Goal: Task Accomplishment & Management: Use online tool/utility

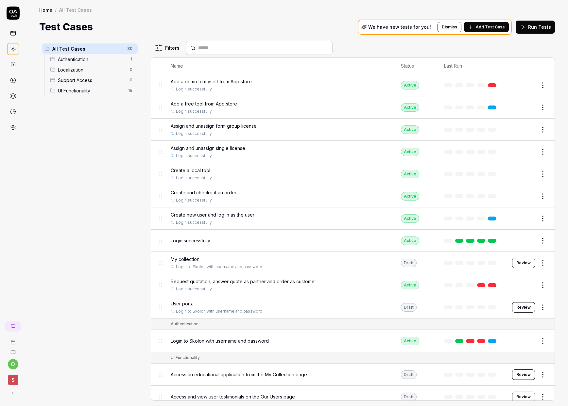
click at [242, 124] on span "Assign and unassign form group license" at bounding box center [214, 126] width 86 height 7
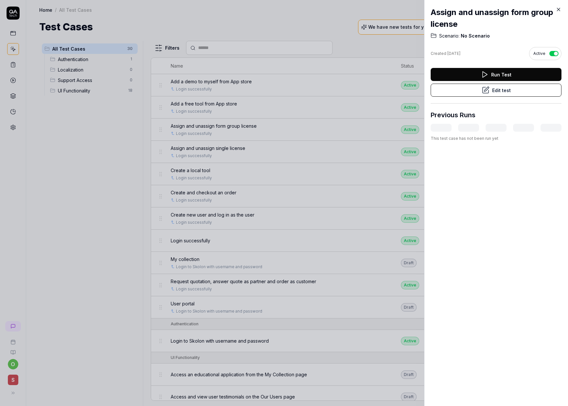
click at [475, 89] on button "Edit test" at bounding box center [496, 90] width 131 height 13
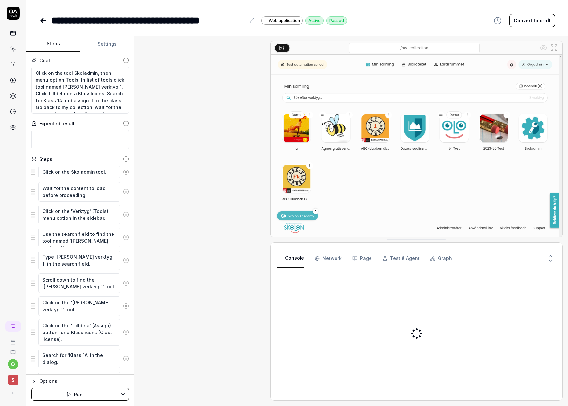
scroll to position [225, 0]
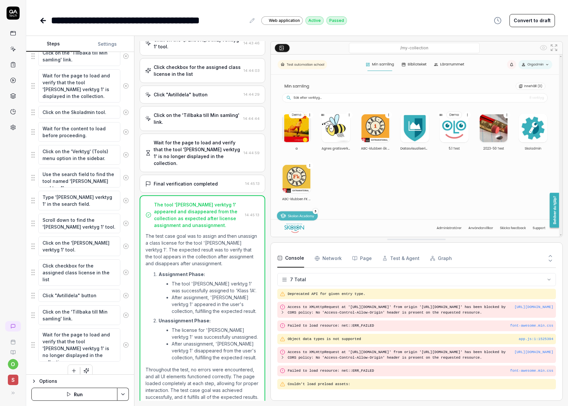
scroll to position [379, 0]
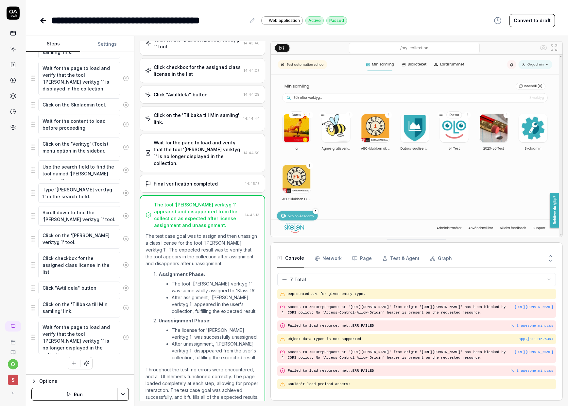
click at [43, 19] on icon at bounding box center [42, 20] width 2 height 5
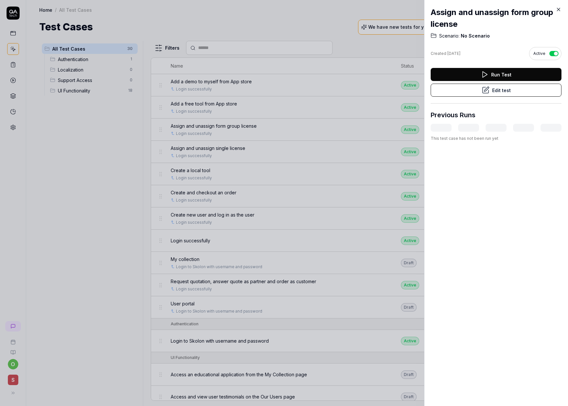
click at [285, 165] on div at bounding box center [284, 203] width 568 height 406
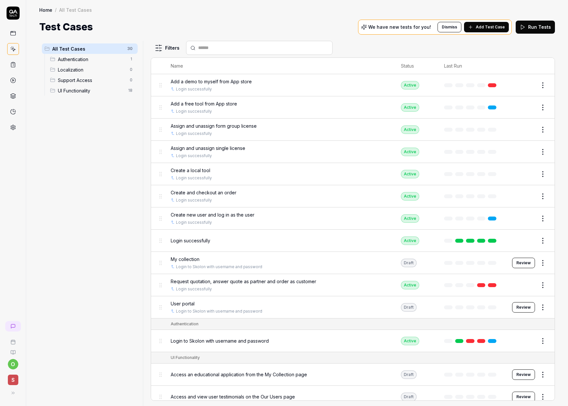
click at [271, 148] on div "Assign and unassign single license" at bounding box center [279, 148] width 217 height 7
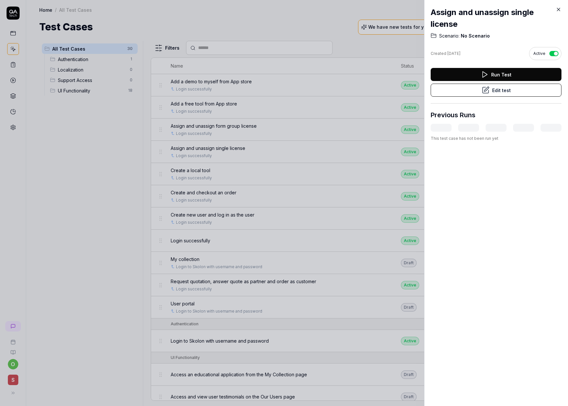
click at [500, 89] on button "Edit test" at bounding box center [496, 90] width 131 height 13
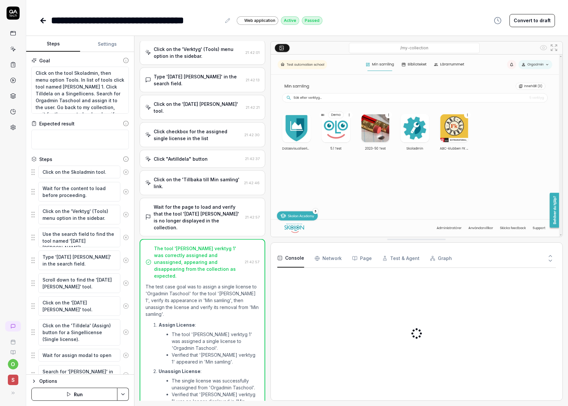
scroll to position [364, 0]
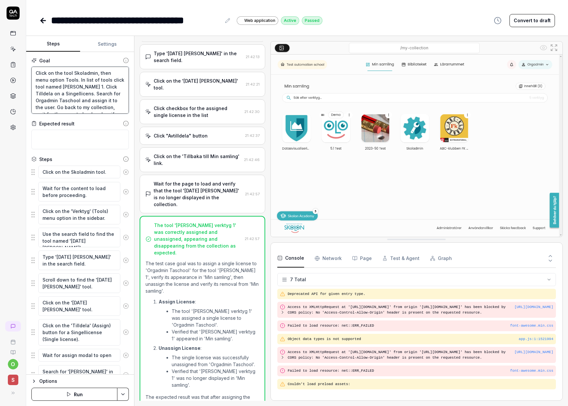
click at [84, 79] on textarea "Click on the tool Skoladmin, then menu option Tools. In list of tools click too…" at bounding box center [79, 90] width 97 height 47
click at [86, 241] on textarea "Use the search field to find the tool named '[DATE] [PERSON_NAME]'." at bounding box center [79, 238] width 82 height 20
drag, startPoint x: 106, startPoint y: 240, endPoint x: 70, endPoint y: 243, distance: 36.4
click at [70, 243] on textarea "Use the search field to find the tool named '[DATE] [PERSON_NAME]'." at bounding box center [79, 238] width 82 height 20
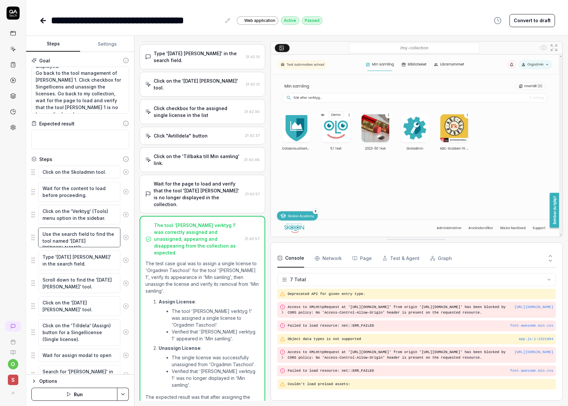
type textarea "*"
type textarea "Use the search field to find the tool named 'A'."
type textarea "*"
type textarea "Use the search field to find the tool named 'Agn'."
type textarea "*"
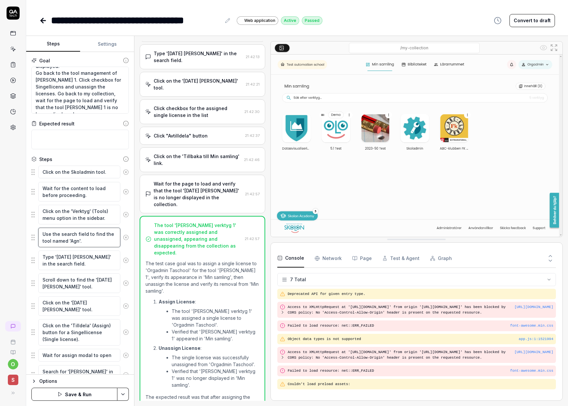
type textarea "Use the search field to find the tool named 'Agne'."
type textarea "*"
type textarea "Use the search field to find the tool named '[PERSON_NAME]'."
type textarea "*"
type textarea "Use the search field to find the tool named '[PERSON_NAME] '."
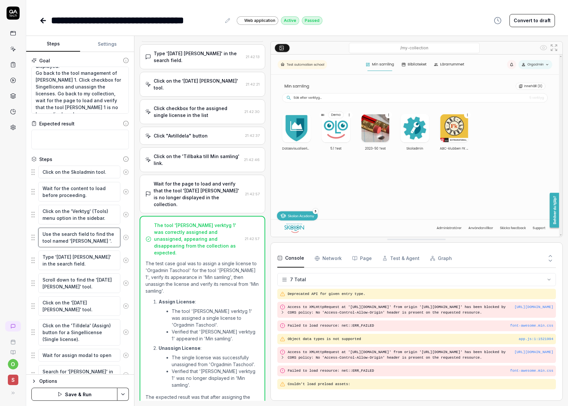
type textarea "*"
type textarea "Use the search field to find the tool named '[PERSON_NAME] 1'."
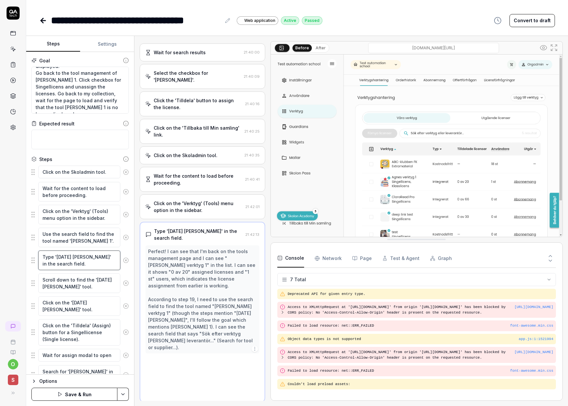
scroll to position [174, 0]
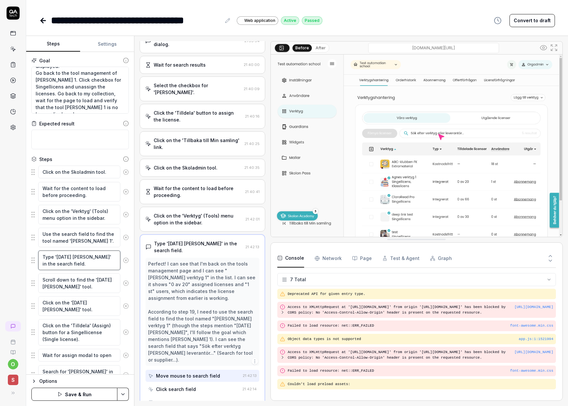
drag, startPoint x: 93, startPoint y: 255, endPoint x: 57, endPoint y: 258, distance: 36.0
click at [57, 258] on textarea "Type '[DATE] [PERSON_NAME]' in the search field." at bounding box center [79, 261] width 82 height 20
type textarea "*"
type textarea "Type 'A' in the search field."
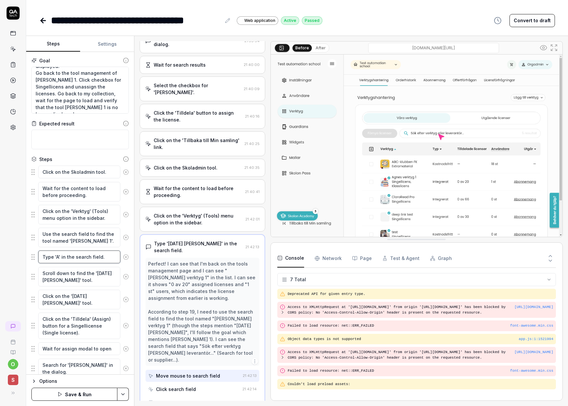
type textarea "*"
type textarea "Type 'Ag' in the search field."
type textarea "*"
type textarea "Type 'Agn' in the search field."
type textarea "*"
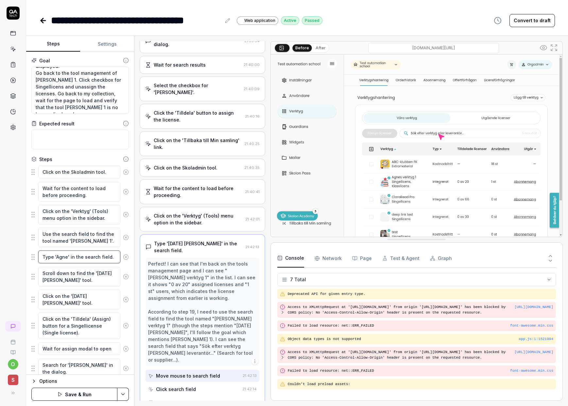
type textarea "Type '[PERSON_NAME]' in the search field."
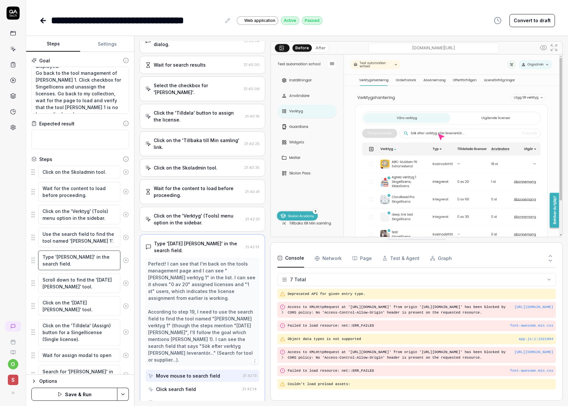
type textarea "*"
type textarea "Type '[PERSON_NAME] ' in the search field."
type textarea "*"
type textarea "Type '[PERSON_NAME] 1' in the search field."
drag, startPoint x: 95, startPoint y: 280, endPoint x: 65, endPoint y: 285, distance: 30.2
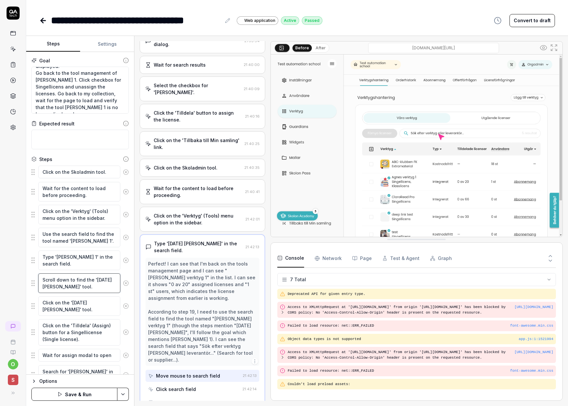
click at [65, 285] on textarea "Scroll down to find the '[DATE] [PERSON_NAME]' tool." at bounding box center [79, 284] width 82 height 20
type textarea "*"
type textarea "Scroll down to find the 'A' tool."
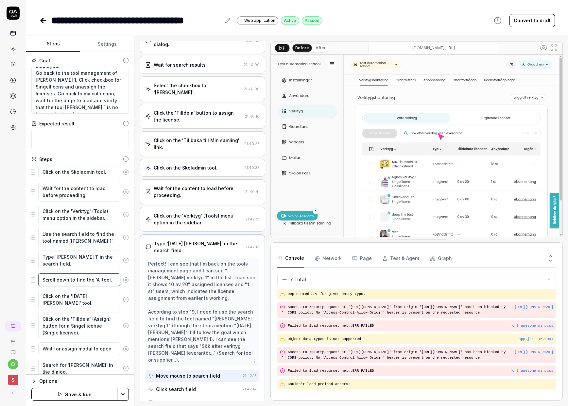
type textarea "*"
type textarea "Scroll down to find the 'Ag' tool."
type textarea "*"
type textarea "Scroll down to find the 'Agn' tool."
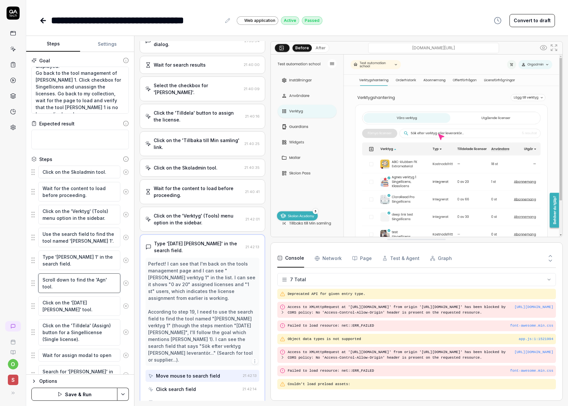
type textarea "*"
type textarea "Scroll down to find the 'Agne' tool."
type textarea "*"
type textarea "Scroll down to find the '[PERSON_NAME]' tool."
type textarea "*"
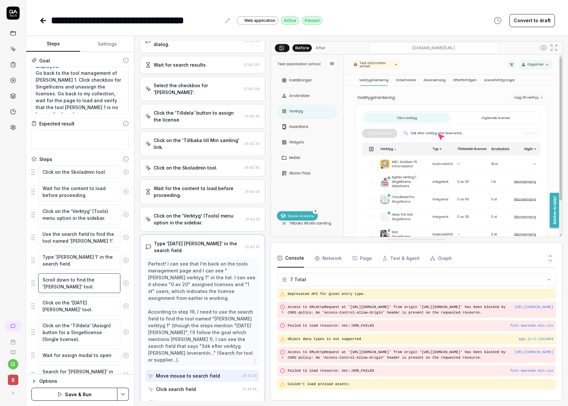
type textarea "Scroll down to find the '[PERSON_NAME] ' tool."
type textarea "*"
type textarea "Scroll down to find the '[PERSON_NAME] 1' tool."
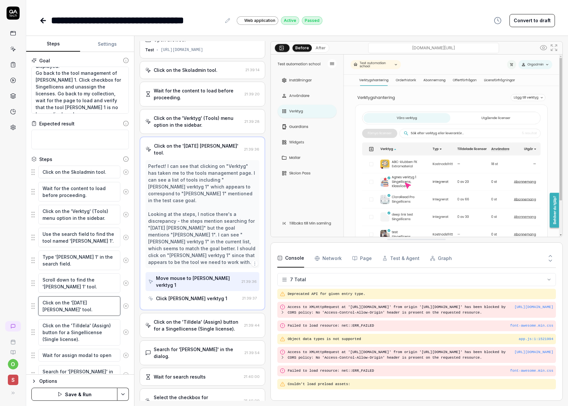
scroll to position [0, 0]
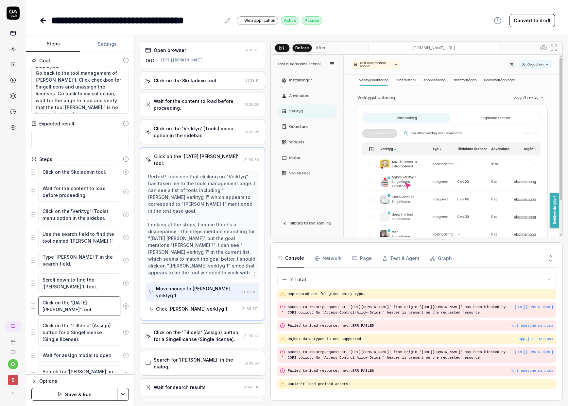
drag, startPoint x: 71, startPoint y: 302, endPoint x: 108, endPoint y: 304, distance: 36.7
click at [108, 304] on textarea "Click on the '[DATE] [PERSON_NAME]' tool." at bounding box center [79, 307] width 82 height 20
type textarea "*"
type textarea "Click on the 'A' tool."
type textarea "*"
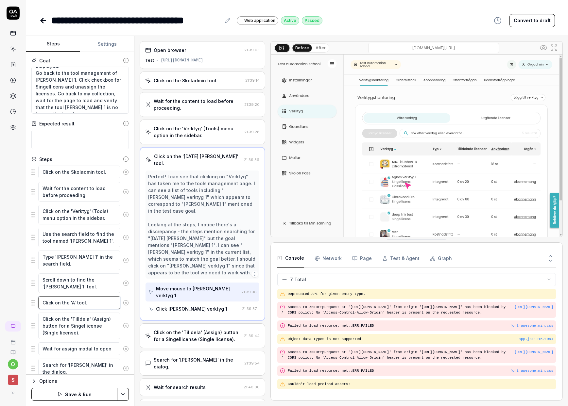
type textarea "Click on the 'Ag' tool."
type textarea "*"
type textarea "Click on the 'Agn' tool."
type textarea "*"
type textarea "Click on the 'Agne' tool."
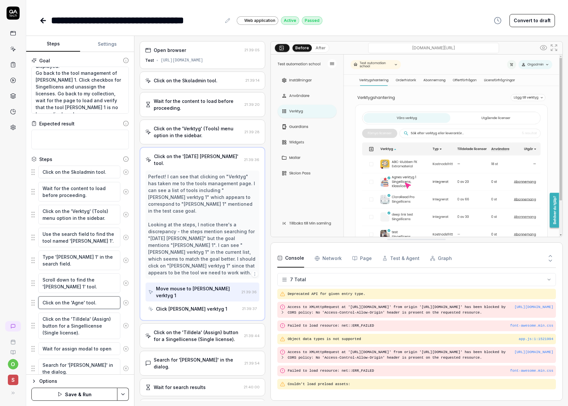
type textarea "*"
type textarea "Click on the '[PERSON_NAME]' tool."
type textarea "*"
type textarea "Click on the '[PERSON_NAME] ' tool."
type textarea "*"
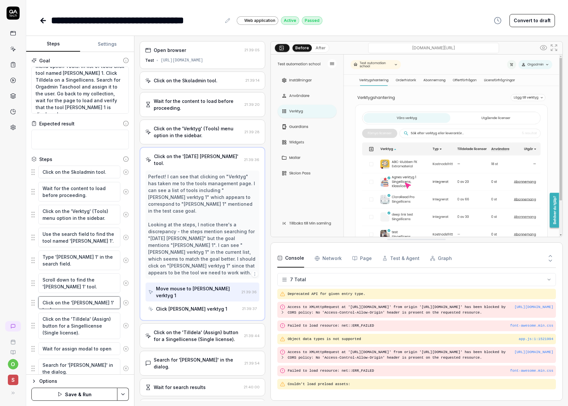
scroll to position [11, 0]
type textarea "Click on the '[PERSON_NAME] 1' tool."
drag, startPoint x: 77, startPoint y: 90, endPoint x: 52, endPoint y: 89, distance: 25.5
click at [52, 89] on textarea "Click on the tool Skoladmin, then menu option Tools. In list of tools click too…" at bounding box center [79, 90] width 97 height 47
click at [79, 88] on textarea "Click on the tool Skoladmin, then menu option Tools. In list of tools click too…" at bounding box center [79, 90] width 97 height 47
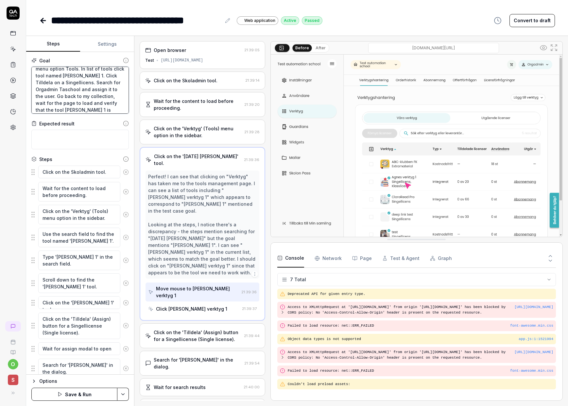
drag, startPoint x: 78, startPoint y: 90, endPoint x: 36, endPoint y: 90, distance: 41.9
click at [36, 90] on textarea "Click on the tool Skoladmin, then menu option Tools. In list of tools click too…" at bounding box center [79, 90] width 97 height 47
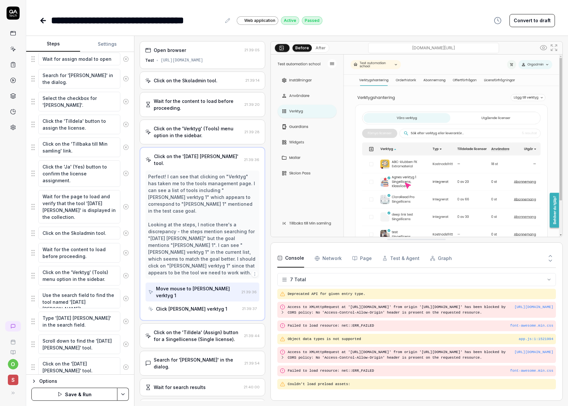
scroll to position [289, 0]
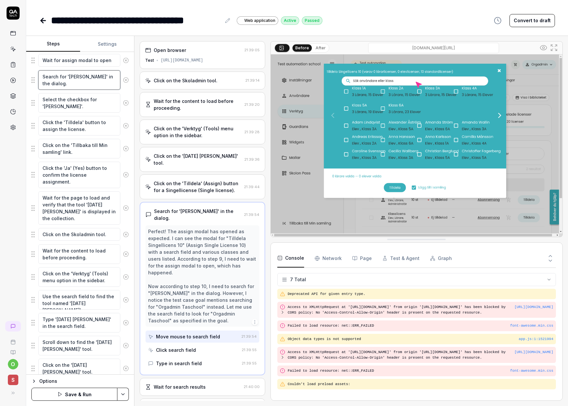
drag, startPoint x: 97, startPoint y: 76, endPoint x: 69, endPoint y: 77, distance: 28.2
click at [69, 77] on textarea "Search for '[PERSON_NAME]' in the dialog." at bounding box center [79, 80] width 82 height 20
paste textarea "Orgadmin Taschool"
type textarea "*"
type textarea "Search for 'Orgadmin Taschool' in the dialog."
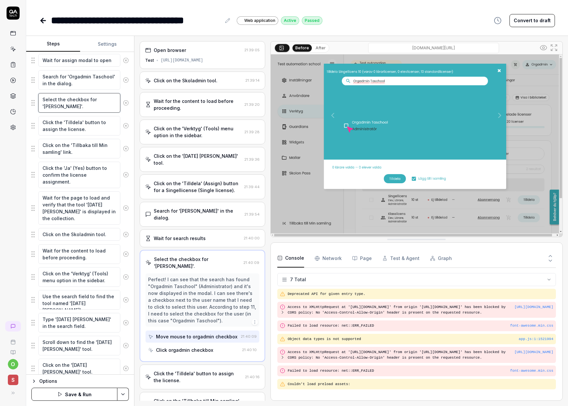
drag, startPoint x: 70, startPoint y: 107, endPoint x: 44, endPoint y: 109, distance: 25.9
click at [44, 109] on textarea "Select the checkbox for '[PERSON_NAME]'." at bounding box center [79, 103] width 82 height 20
paste textarea "Orgadmin Taschool"
type textarea "*"
type textarea "Select the checkbox for 'Orgadmin Taschool'."
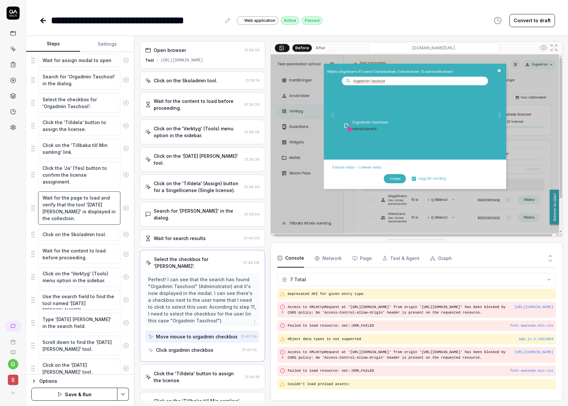
drag, startPoint x: 86, startPoint y: 203, endPoint x: 53, endPoint y: 213, distance: 34.1
click at [53, 213] on textarea "Wait for the page to load and verify that the tool '[DATE] [PERSON_NAME]' is di…" at bounding box center [79, 208] width 82 height 33
type textarea "*"
type textarea "Wait for the page to load and verify that the tool 'A' is displayed in the coll…"
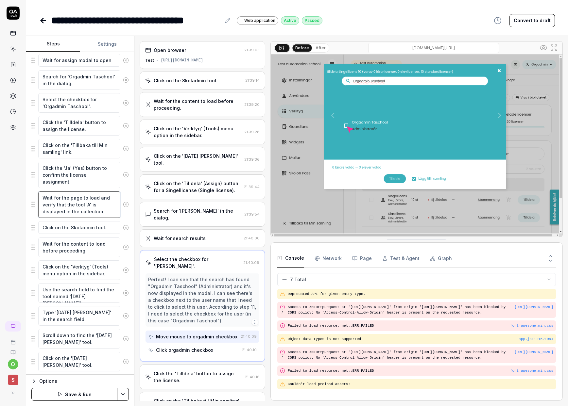
type textarea "*"
type textarea "Wait for the page to load and verify that the tool 'Ag' is displayed in the col…"
type textarea "*"
type textarea "Wait for the page to load and verify that the tool 'Agn' is displayed in the co…"
type textarea "*"
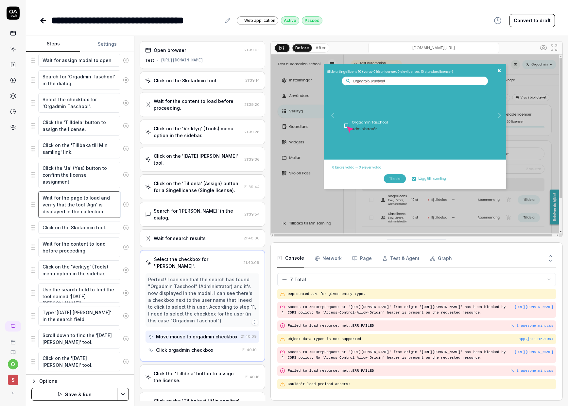
type textarea "Wait for the page to load and verify that the tool 'Agne' is displayed in the c…"
type textarea "*"
type textarea "Wait for the page to load and verify that the tool '[PERSON_NAME]' is displayed…"
type textarea "*"
type textarea "Wait for the page to load and verify that the tool '[PERSON_NAME] ' is displaye…"
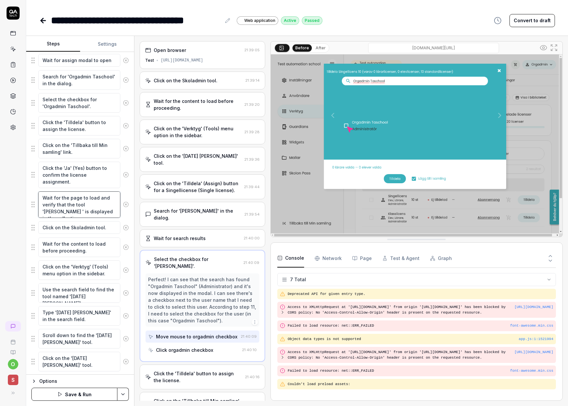
type textarea "*"
type textarea "Wait for the page to load and verify that the tool '[PERSON_NAME] v' is display…"
type textarea "*"
type textarea "Wait for the page to load and verify that the tool '[PERSON_NAME] ve' is displa…"
type textarea "*"
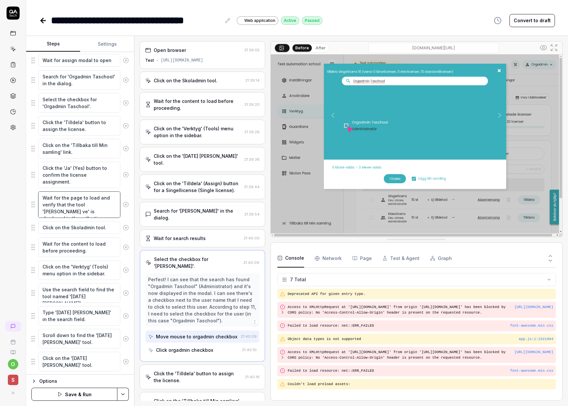
type textarea "Wait for the page to load and verify that the tool '[PERSON_NAME] ver' is displ…"
type textarea "*"
type textarea "Wait for the page to load and verify that the tool '[PERSON_NAME]' is displayed…"
type textarea "*"
type textarea "Wait for the page to load and verify that the tool '[PERSON_NAME] verkt' is dis…"
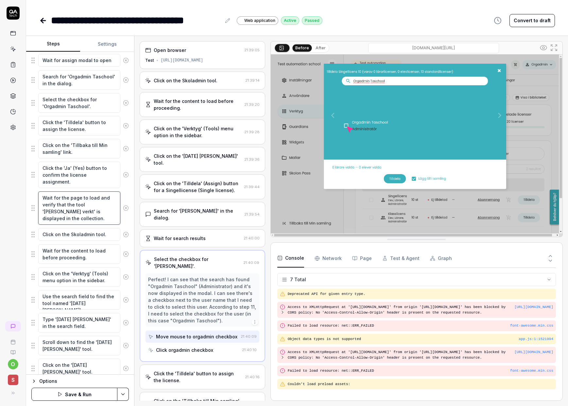
type textarea "*"
type textarea "Wait for the page to load and verify that the tool '[PERSON_NAME] verkty' is di…"
type textarea "*"
type textarea "Wait for the page to load and verify that the tool '[PERSON_NAME]' is displayed…"
type textarea "*"
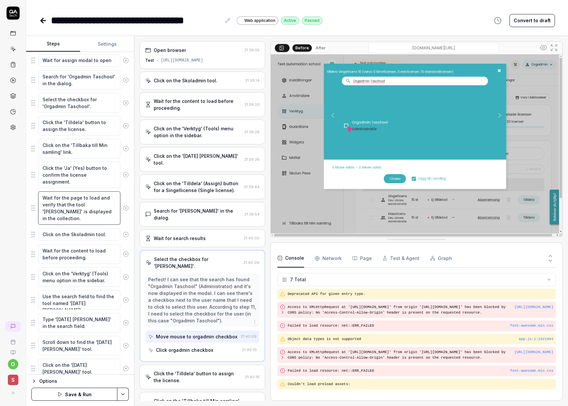
type textarea "Wait for the page to load and verify that the tool '[PERSON_NAME] ' is displaye…"
type textarea "*"
type textarea "Wait for the page to load and verify that the tool '[PERSON_NAME] verktyg 1' is…"
drag, startPoint x: 107, startPoint y: 303, endPoint x: 70, endPoint y: 304, distance: 37.3
click at [70, 304] on textarea "Use the search field to find the tool named '[DATE] [PERSON_NAME]'." at bounding box center [79, 300] width 82 height 20
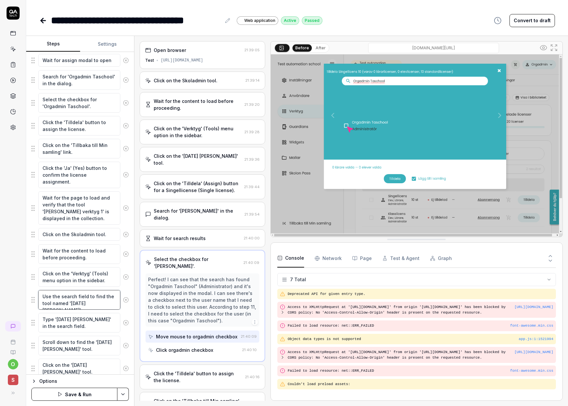
type textarea "*"
type textarea "Use the search field to find the tool named 'A'."
type textarea "*"
type textarea "Use the search field to find the tool named 'Ag'."
type textarea "*"
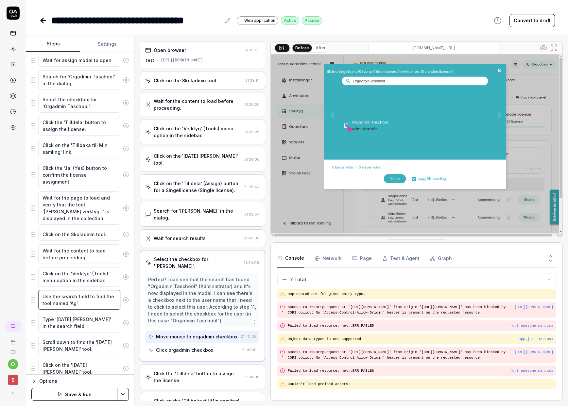
type textarea "Use the search field to find the tool named 'Agn'."
type textarea "*"
type textarea "Use the search field to find the tool named 'Agne'."
type textarea "*"
type textarea "Use the search field to find the tool named '[PERSON_NAME]'."
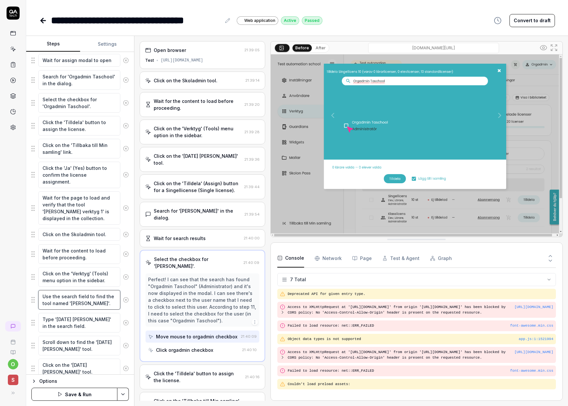
type textarea "*"
type textarea "Use the search field to find the tool named '[PERSON_NAME] '."
type textarea "*"
type textarea "Use the search field to find the tool named '[PERSON_NAME] v'."
type textarea "*"
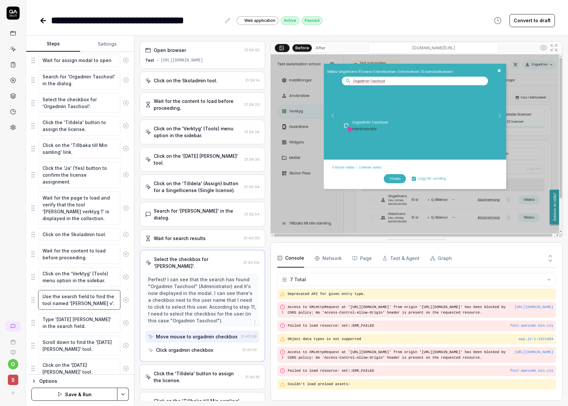
type textarea "Use the search field to find the tool named '[PERSON_NAME] ve'."
type textarea "*"
type textarea "Use the search field to find the tool named '[PERSON_NAME] ver'."
type textarea "*"
type textarea "Use the search field to find the tool named '[PERSON_NAME] verkt'."
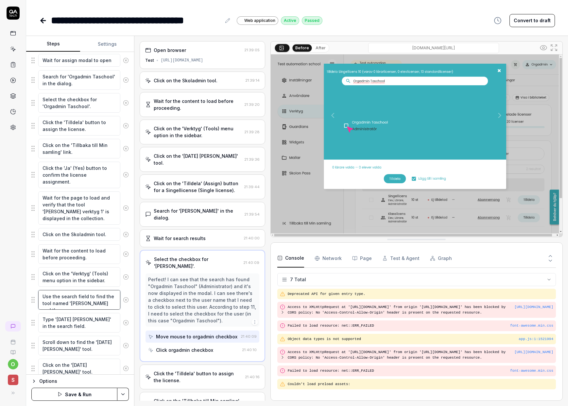
type textarea "*"
type textarea "Use the search field to find the tool named '[PERSON_NAME] verkty'."
type textarea "*"
type textarea "Use the search field to find the tool named '[PERSON_NAME]'."
type textarea "*"
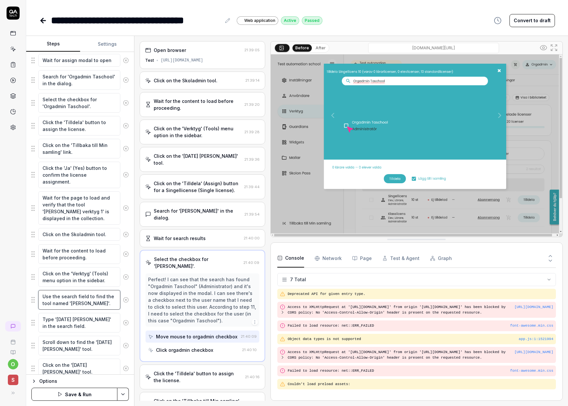
type textarea "Use the search field to find the tool named '[PERSON_NAME] '."
type textarea "*"
type textarea "Use the search field to find the tool named '[PERSON_NAME] verktyg 1'."
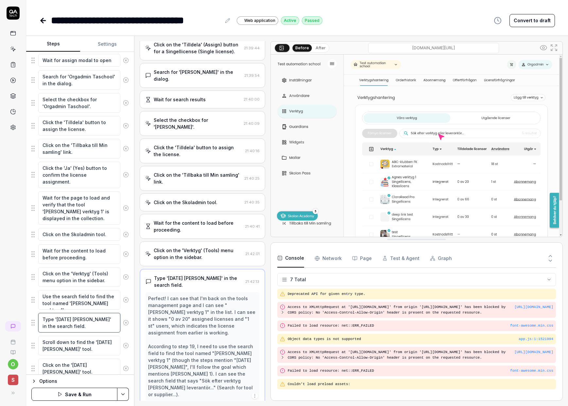
scroll to position [174, 0]
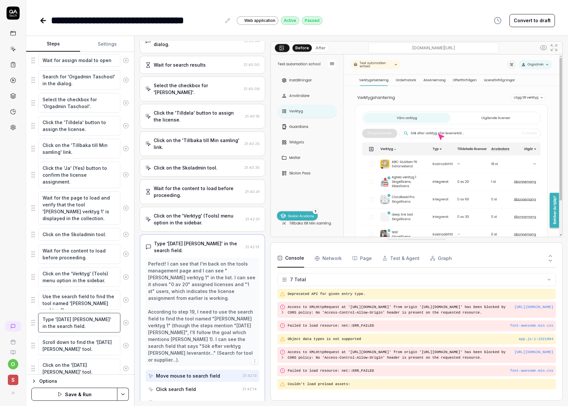
drag, startPoint x: 93, startPoint y: 320, endPoint x: 57, endPoint y: 320, distance: 36.0
click at [57, 320] on textarea "Type '[DATE] [PERSON_NAME]' in the search field." at bounding box center [79, 323] width 82 height 20
type textarea "*"
type textarea "Type 'a' in the search field."
type textarea "*"
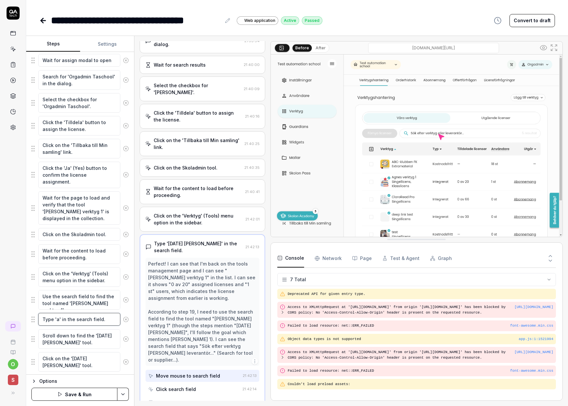
type textarea "Type '' in the search field."
type textarea "*"
type textarea "Type 'A' in the search field."
type textarea "*"
type textarea "Type 'Ag' in the search field."
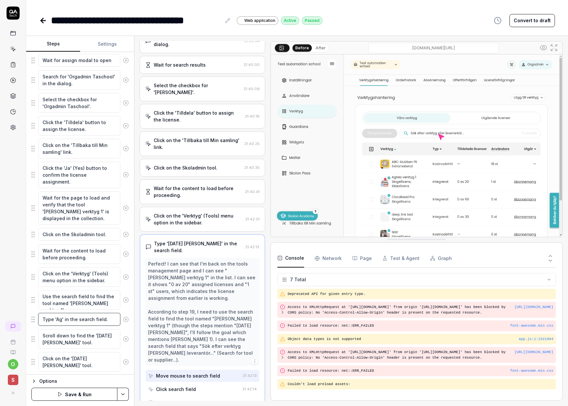
type textarea "*"
type textarea "Type 'Agn' in the search field."
type textarea "*"
type textarea "Type 'Agne' in the search field."
type textarea "*"
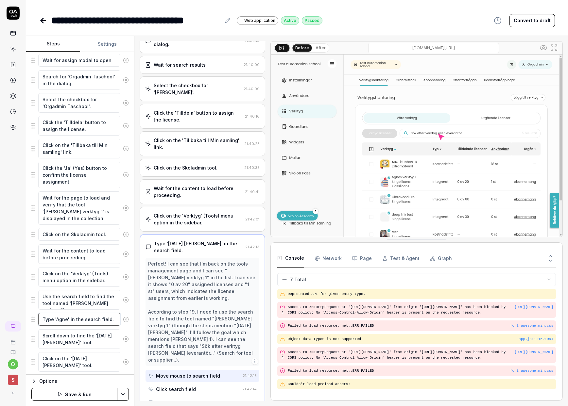
type textarea "Type '[PERSON_NAME]' in the search field."
type textarea "*"
type textarea "Type '[PERSON_NAME] ' in the search field."
type textarea "*"
type textarea "Type '[PERSON_NAME] v' in the search field."
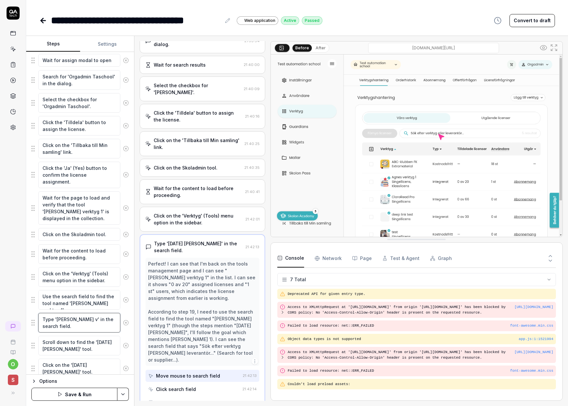
type textarea "*"
type textarea "Type '[PERSON_NAME] ve' in the search field."
type textarea "*"
type textarea "Type '[PERSON_NAME] ver' in the search field."
type textarea "*"
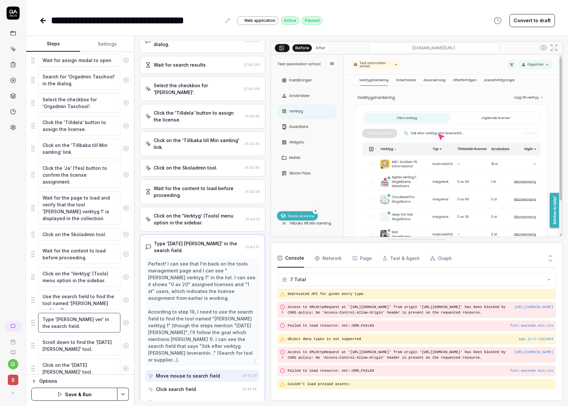
type textarea "Type '[PERSON_NAME]' in the search field."
type textarea "*"
type textarea "Type '[PERSON_NAME] verkt' in the search field."
type textarea "*"
type textarea "Type '[PERSON_NAME] verkty' in the search field."
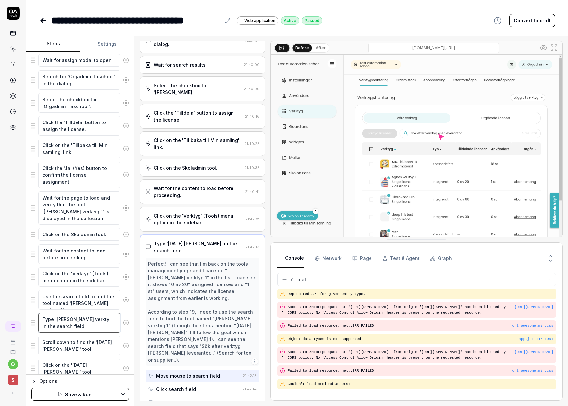
type textarea "*"
type textarea "Type '[PERSON_NAME] verktyg' in the search field."
type textarea "*"
type textarea "Type '[PERSON_NAME] verktyg ' in the search field."
type textarea "*"
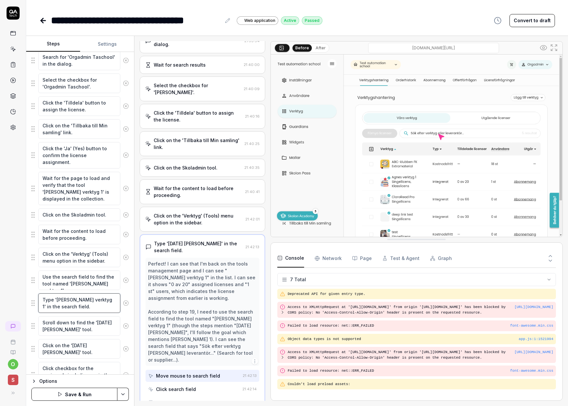
scroll to position [309, 0]
type textarea "Type '[PERSON_NAME] verktyg 1' in the search field."
drag, startPoint x: 94, startPoint y: 320, endPoint x: 65, endPoint y: 330, distance: 31.0
click at [65, 330] on textarea "Scroll down to find the '[DATE] [PERSON_NAME]' tool." at bounding box center [79, 326] width 82 height 20
type textarea "*"
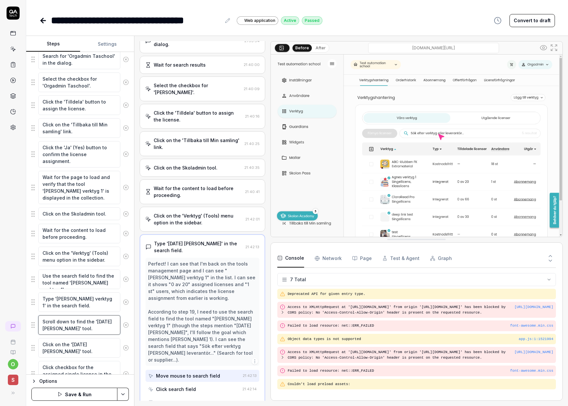
type textarea "Scroll down to find the 'A' tool."
type textarea "*"
type textarea "Scroll down to find the 'Ag' tool."
type textarea "*"
type textarea "Scroll down to find the 'Agn' tool."
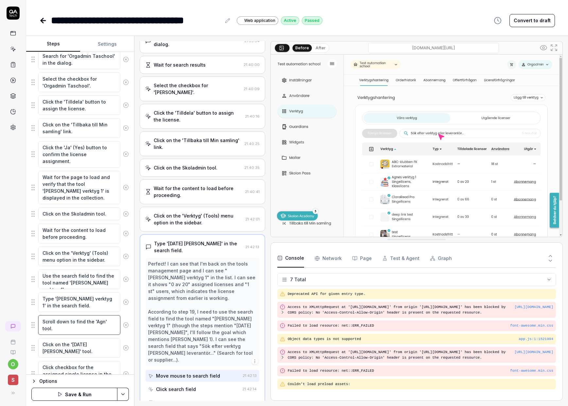
type textarea "*"
type textarea "Scroll down to find the 'Agne' tool."
type textarea "*"
type textarea "Scroll down to find the '[PERSON_NAME]' tool."
type textarea "*"
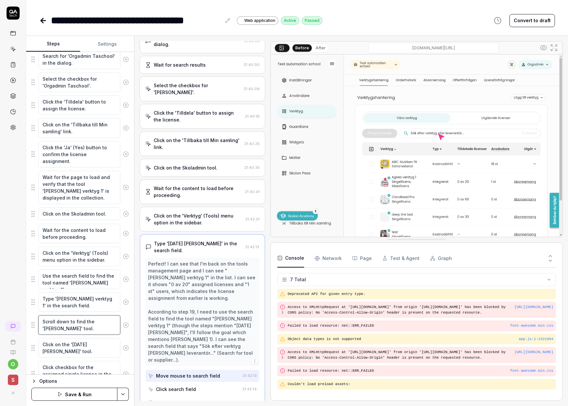
type textarea "Scroll down to find the '[PERSON_NAME] ' tool."
type textarea "*"
type textarea "Scroll down to find the '[PERSON_NAME] v' tool."
type textarea "*"
type textarea "Scroll down to find the '[PERSON_NAME] ver' tool."
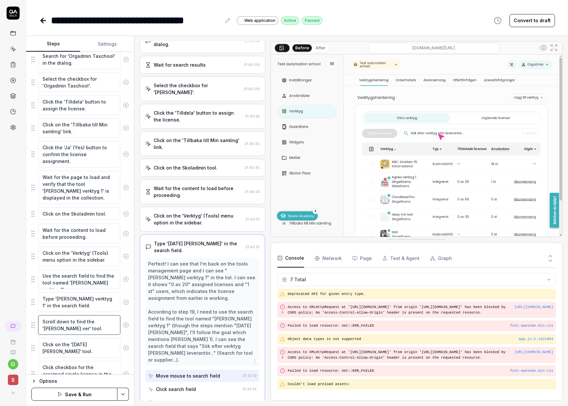
type textarea "*"
type textarea "Scroll down to find the '[PERSON_NAME]' tool."
type textarea "*"
type textarea "Scroll down to find the '[PERSON_NAME] verkt' tool."
type textarea "*"
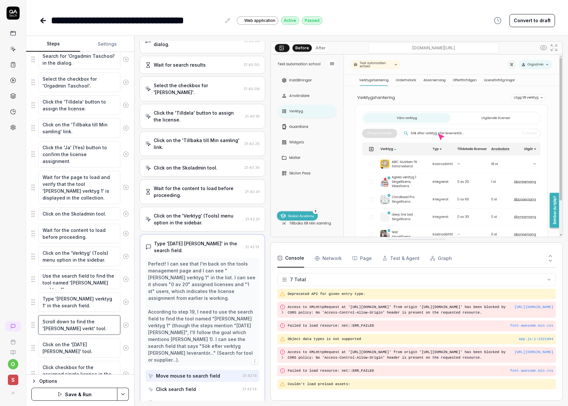
type textarea "Scroll down to find the '[PERSON_NAME] verkty' tool."
type textarea "*"
type textarea "Scroll down to find the '[PERSON_NAME] verktyg' tool."
type textarea "*"
type textarea "Scroll down to find the '[PERSON_NAME] verktyg ' tool."
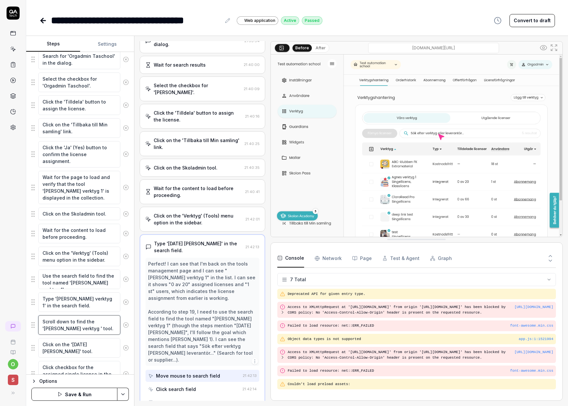
type textarea "*"
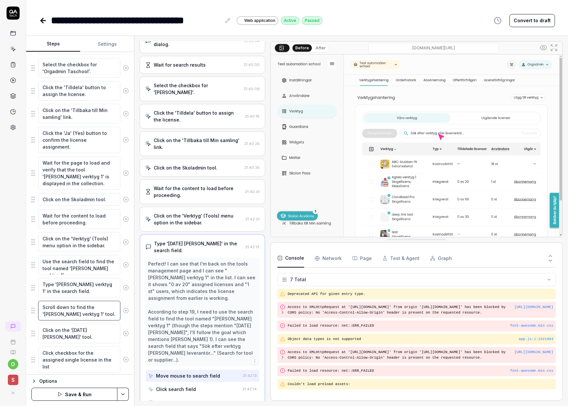
scroll to position [340, 0]
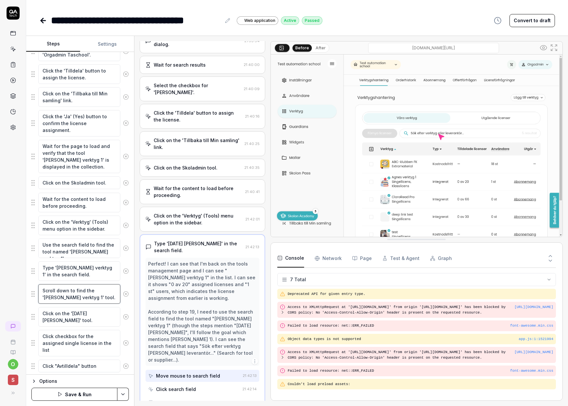
type textarea "Scroll down to find the '[PERSON_NAME] verktyg 1' tool."
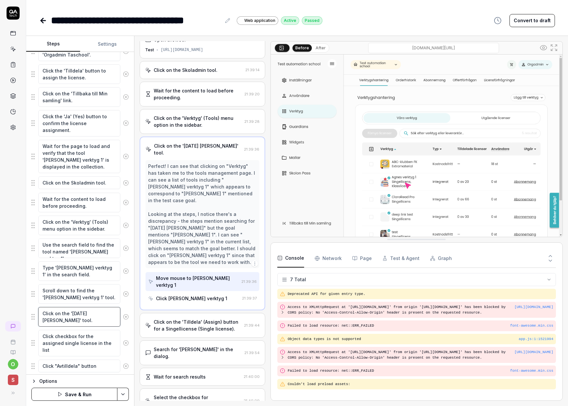
scroll to position [0, 0]
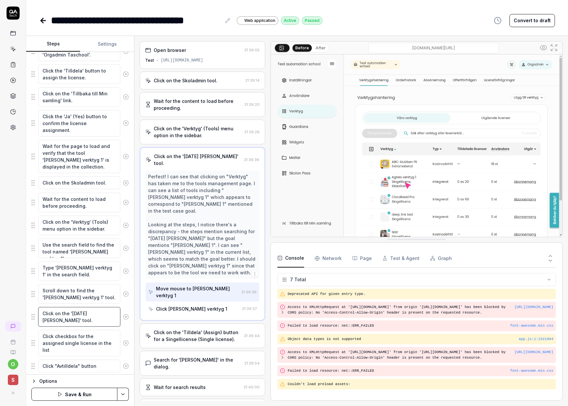
drag, startPoint x: 72, startPoint y: 313, endPoint x: 109, endPoint y: 315, distance: 37.0
click at [109, 315] on textarea "Click on the '[DATE] [PERSON_NAME]' tool." at bounding box center [79, 317] width 82 height 20
type textarea "*"
type textarea "Click on the 'A' tool."
type textarea "*"
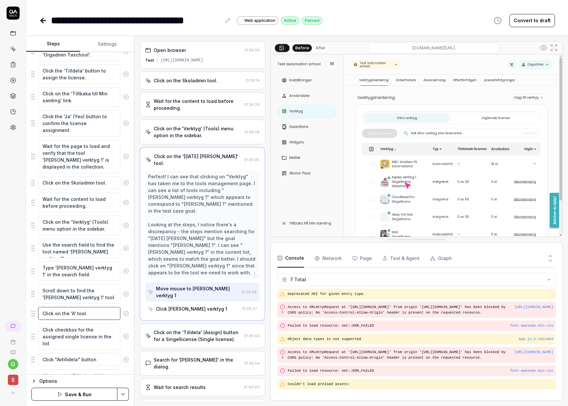
type textarea "Click on the 'Ag' tool."
type textarea "*"
type textarea "Click on the 'Agn' tool."
type textarea "*"
type textarea "Click on the 'Agne' tool."
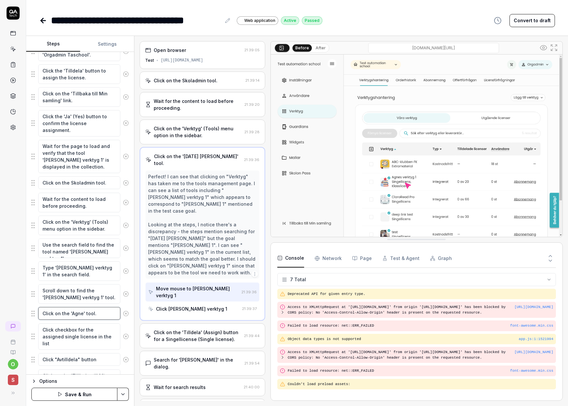
type textarea "*"
type textarea "Click on the '[PERSON_NAME]' tool."
type textarea "*"
type textarea "Click on the '[PERSON_NAME] ' tool."
type textarea "*"
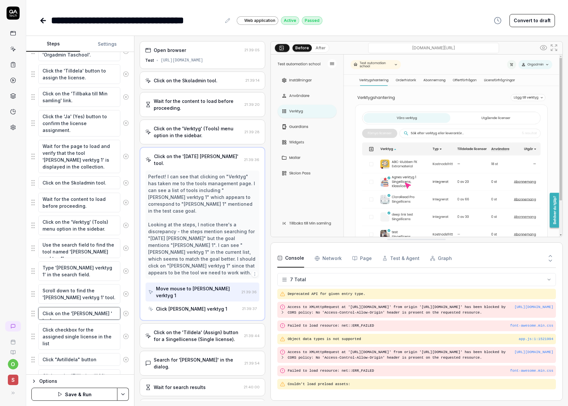
type textarea "Click on the '[PERSON_NAME] v' tool."
type textarea "*"
type textarea "Click on the '[PERSON_NAME] ve' tool."
type textarea "*"
type textarea "Click on the '[PERSON_NAME] ver' tool."
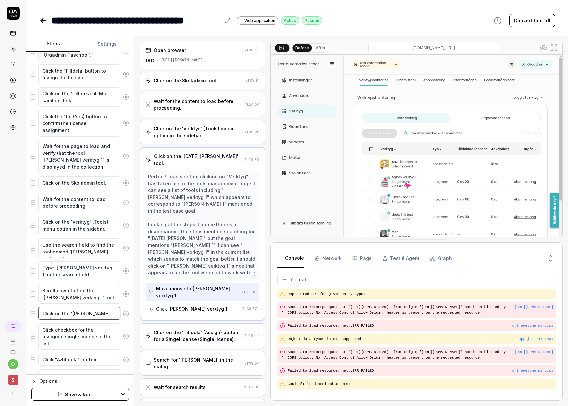
type textarea "*"
type textarea "Click on the '[PERSON_NAME]' tool."
type textarea "*"
type textarea "Click on the '[PERSON_NAME] verkt' tool."
type textarea "*"
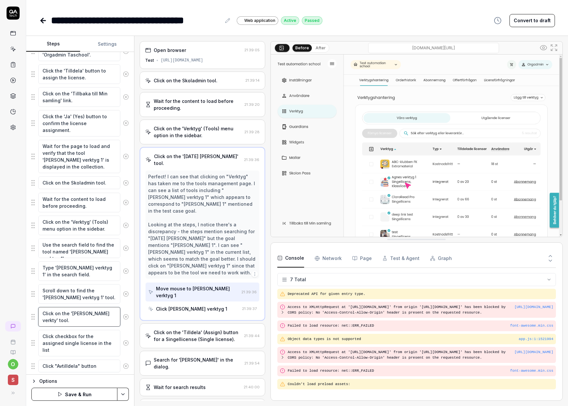
type textarea "Click on the '[PERSON_NAME] verktyg' tool."
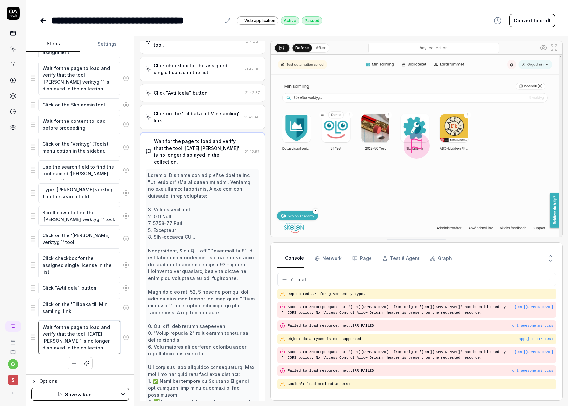
scroll to position [415, 0]
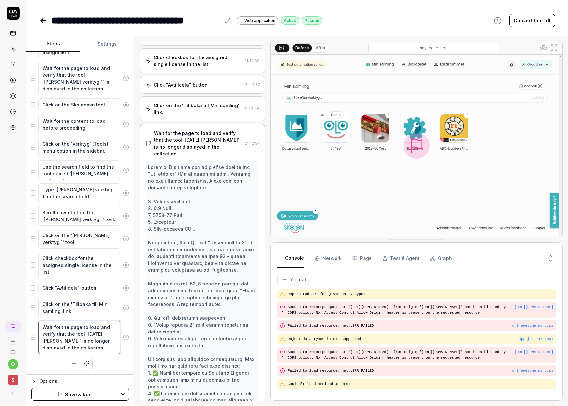
drag, startPoint x: 85, startPoint y: 333, endPoint x: 52, endPoint y: 341, distance: 33.6
click at [52, 341] on textarea "Wait for the page to load and verify that the tool '[DATE] [PERSON_NAME]' is no…" at bounding box center [79, 337] width 82 height 33
click at [82, 395] on button "Save & Run" at bounding box center [74, 394] width 86 height 13
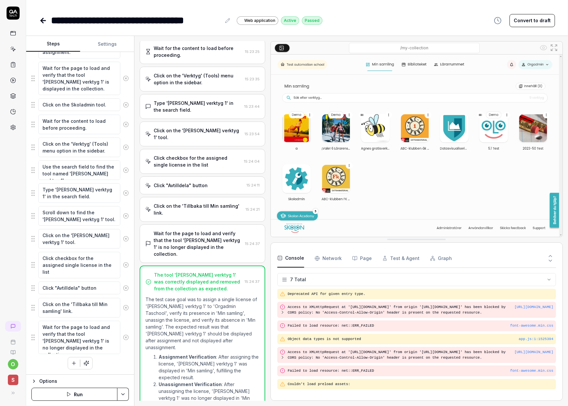
scroll to position [379, 0]
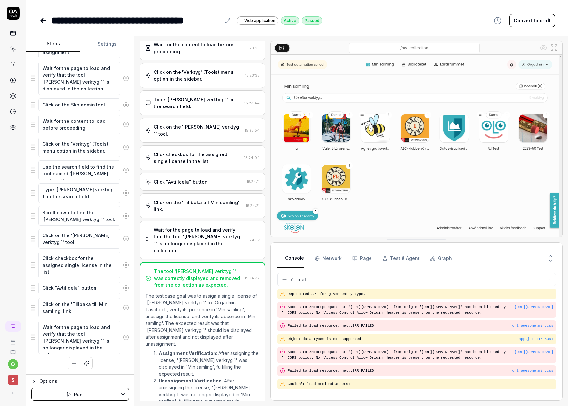
click at [42, 20] on icon at bounding box center [42, 20] width 2 height 5
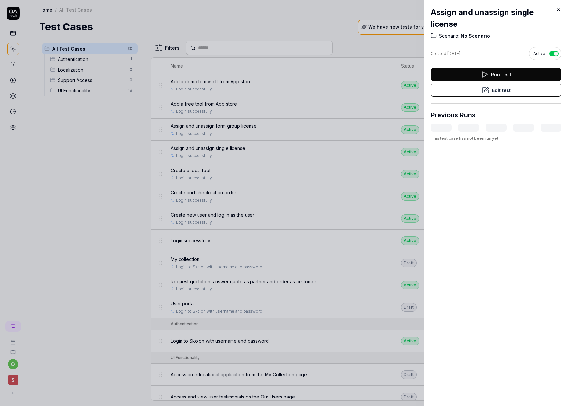
click at [556, 9] on icon at bounding box center [559, 10] width 6 height 6
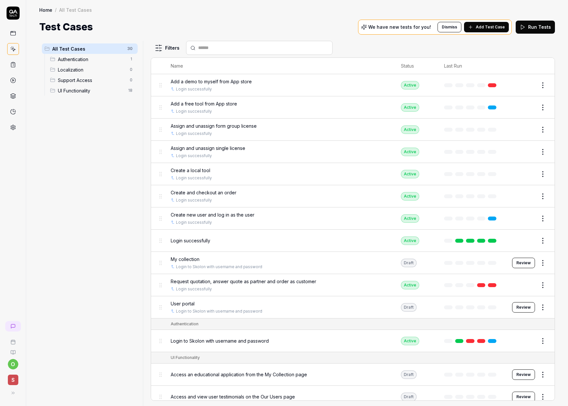
click at [191, 170] on span "Create a local tool" at bounding box center [191, 170] width 40 height 7
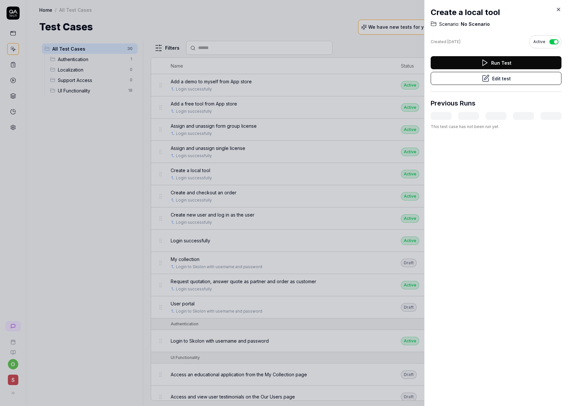
click at [471, 77] on button "Edit test" at bounding box center [496, 78] width 131 height 13
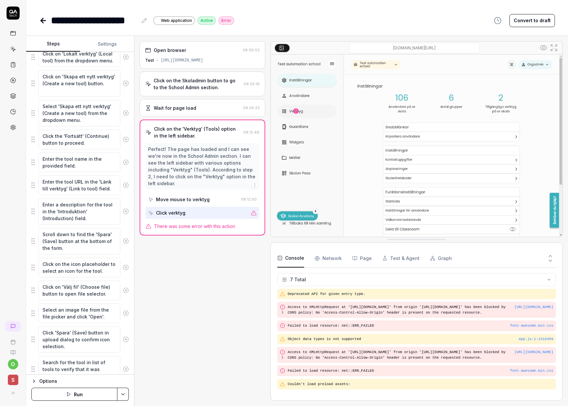
scroll to position [195, 0]
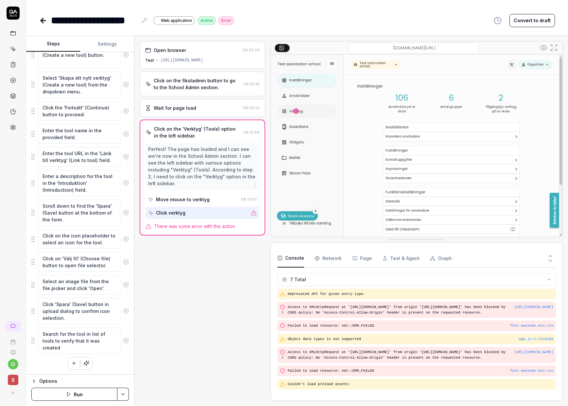
click at [65, 395] on button "Run" at bounding box center [74, 394] width 86 height 13
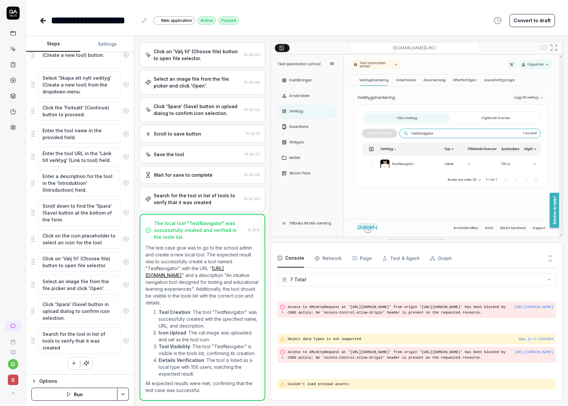
scroll to position [386, 0]
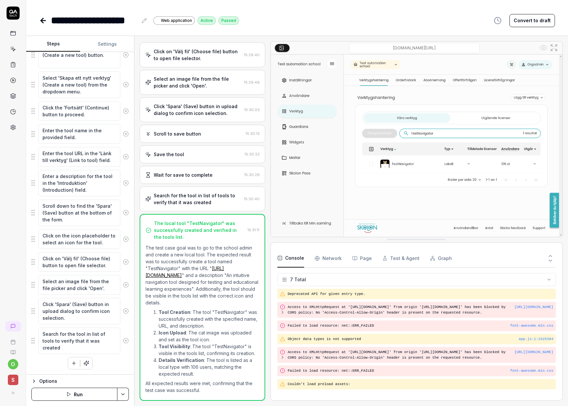
click at [47, 22] on link at bounding box center [43, 20] width 9 height 13
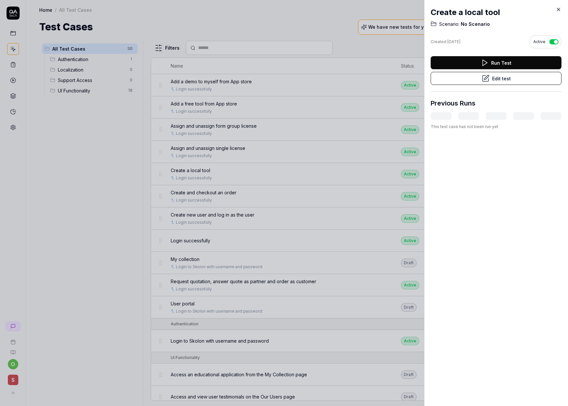
click at [556, 9] on icon at bounding box center [559, 10] width 6 height 6
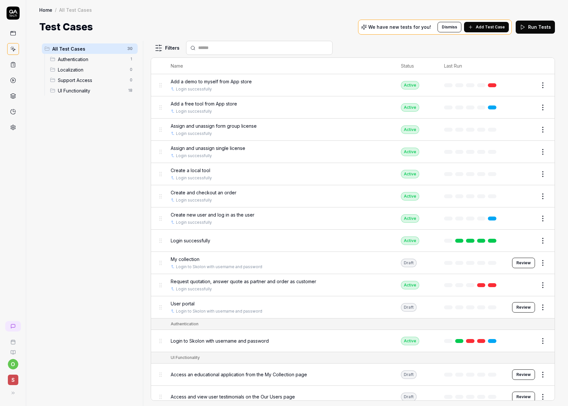
click at [220, 195] on span "Create and checkout an order" at bounding box center [204, 192] width 66 height 7
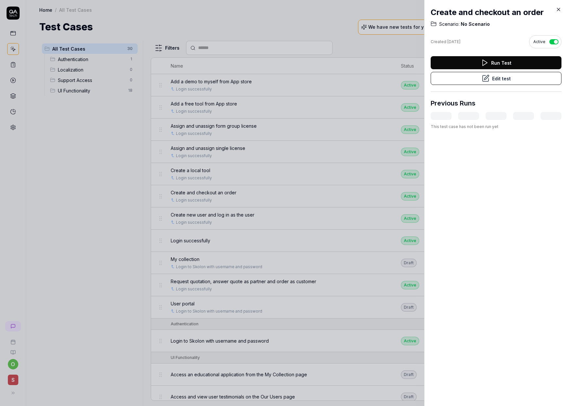
click at [477, 79] on button "Edit test" at bounding box center [496, 78] width 131 height 13
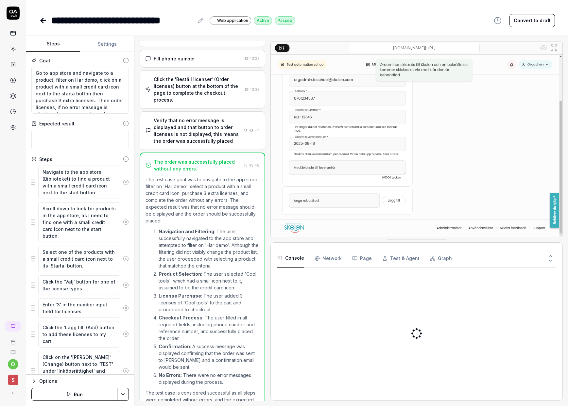
scroll to position [409, 0]
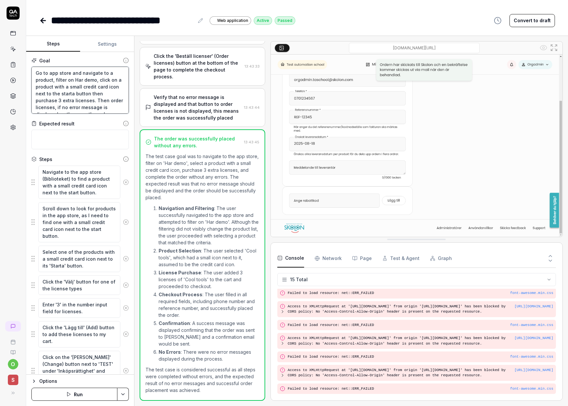
click at [49, 73] on textarea "Go to app store and navigate to a product, filter on Har demo, click on a produ…" at bounding box center [79, 90] width 97 height 47
drag, startPoint x: 97, startPoint y: 73, endPoint x: 81, endPoint y: 78, distance: 17.7
click at [81, 78] on textarea "Go to Biblioteket (app store) and navigate to a product, filter on Har demo, cl…" at bounding box center [79, 90] width 97 height 47
drag, startPoint x: 62, startPoint y: 80, endPoint x: 70, endPoint y: 78, distance: 8.2
click at [70, 78] on textarea "Go to Biblioteket (app store) t, filter on Har demo, click on a product with a …" at bounding box center [79, 90] width 97 height 47
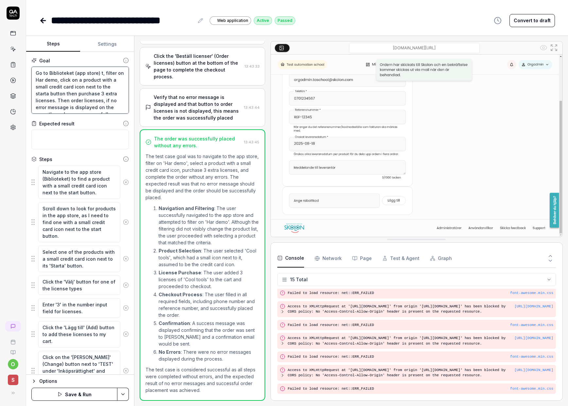
click at [62, 80] on textarea "Go to Biblioteket (app store) t, filter on Har demo, click on a product with a …" at bounding box center [79, 90] width 97 height 47
drag, startPoint x: 64, startPoint y: 79, endPoint x: 98, endPoint y: 72, distance: 34.9
click at [98, 72] on textarea "Go to Biblioteket (app store) t, filter on Har demo, click on a product with a …" at bounding box center [79, 90] width 97 height 47
click at [98, 74] on textarea "Go to Biblioteket (app store), click on a product with a small credit card icon…" at bounding box center [79, 90] width 97 height 47
drag, startPoint x: 98, startPoint y: 87, endPoint x: 83, endPoint y: 91, distance: 15.1
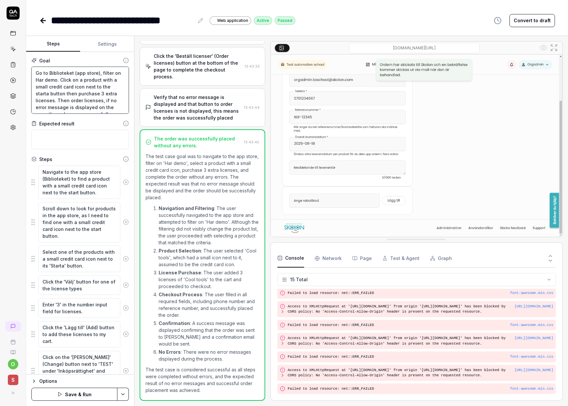
click at [83, 91] on textarea "Go to Biblioteket (app store), filter on Har demo. Click on a product with a sm…" at bounding box center [79, 90] width 97 height 47
click at [38, 93] on textarea "Go to Biblioteket (app store), filter on Har demo. Click on a product with a sm…" at bounding box center [79, 90] width 97 height 47
click at [120, 390] on html "**********" at bounding box center [284, 203] width 568 height 406
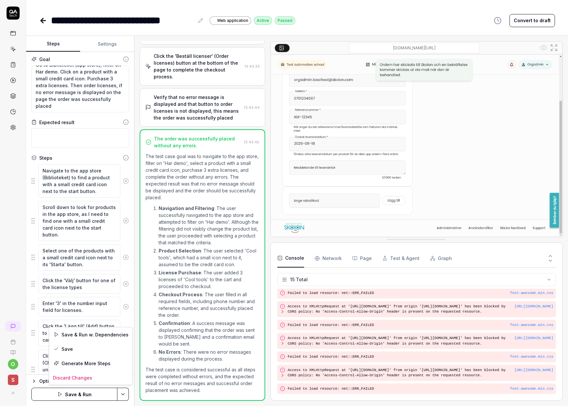
click at [18, 177] on html "**********" at bounding box center [284, 203] width 568 height 406
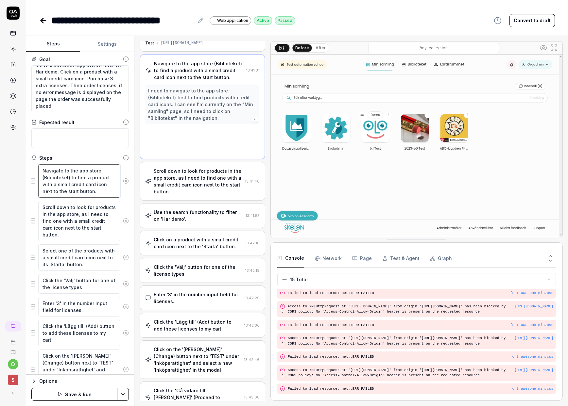
scroll to position [0, 0]
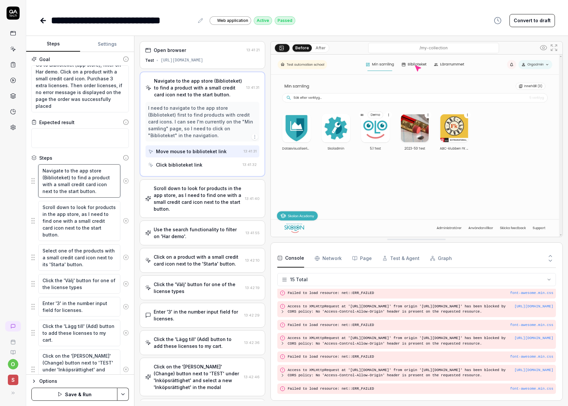
drag, startPoint x: 107, startPoint y: 193, endPoint x: 95, endPoint y: 191, distance: 11.6
click at [95, 191] on textarea "Navigate to the app store (Biblioteket) to find a product with a small credit c…" at bounding box center [79, 180] width 82 height 33
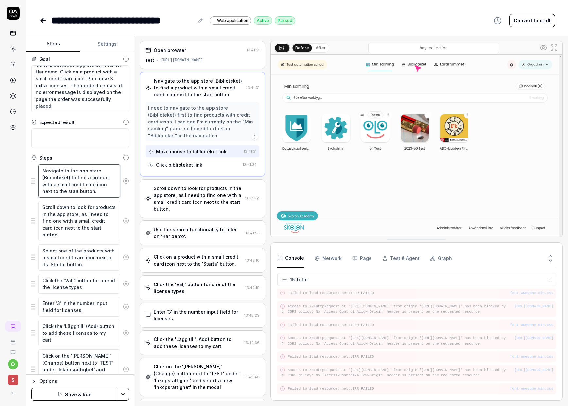
drag, startPoint x: 97, startPoint y: 192, endPoint x: 70, endPoint y: 181, distance: 29.2
click at [70, 181] on textarea "Navigate to the app store (Biblioteket) to find a product with a small credit c…" at bounding box center [79, 180] width 82 height 33
click at [101, 192] on textarea "Navigate to the app store (Biblioteket) to find a product with a small credit c…" at bounding box center [79, 180] width 82 height 33
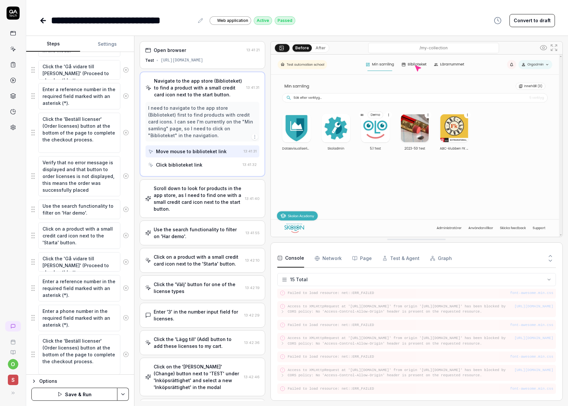
scroll to position [399, 0]
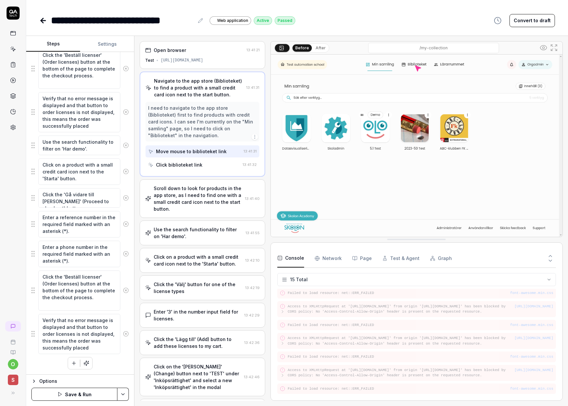
click at [71, 362] on icon "button" at bounding box center [74, 364] width 6 height 6
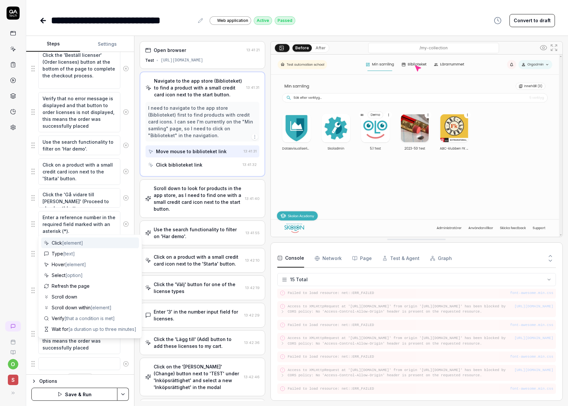
scroll to position [415, 0]
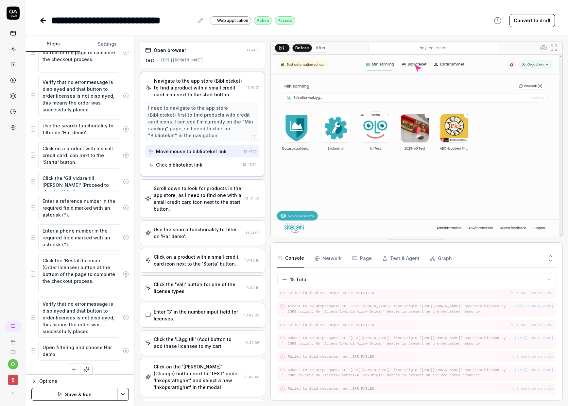
click at [125, 369] on div "Goal Go to Biblioteket (app store), filter on Har demo. Click on a product with…" at bounding box center [80, 213] width 108 height 323
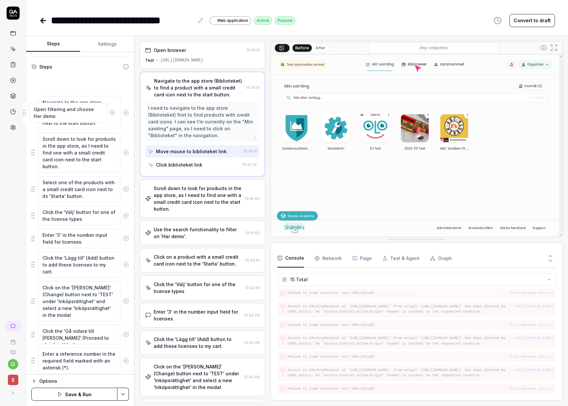
scroll to position [90, 0]
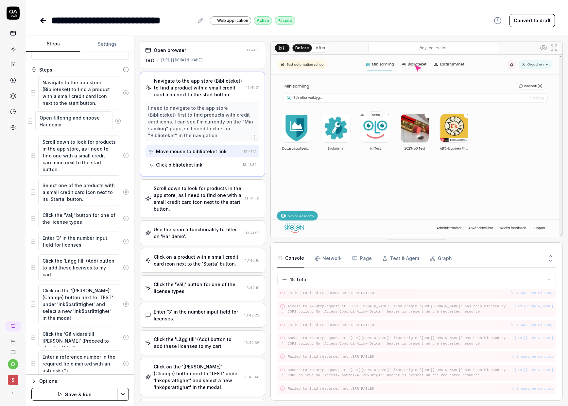
drag, startPoint x: 32, startPoint y: 352, endPoint x: 29, endPoint y: 122, distance: 229.9
click at [31, 122] on fieldset "Navigate to the app store (Biblioteket) to find a product with a small credit c…" at bounding box center [79, 381] width 97 height 611
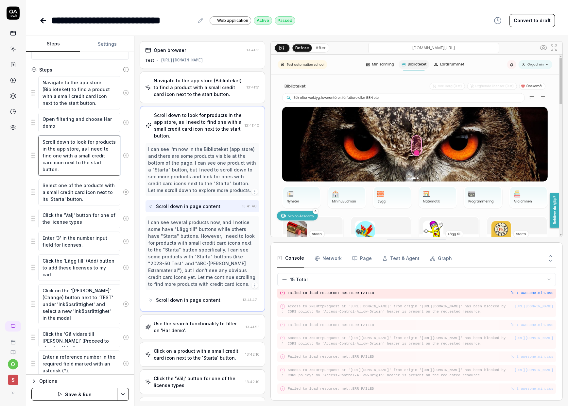
drag, startPoint x: 81, startPoint y: 167, endPoint x: 77, endPoint y: 163, distance: 5.4
click at [77, 163] on textarea "Scroll down to look for products in the app store, as I need to find one with a…" at bounding box center [79, 156] width 82 height 40
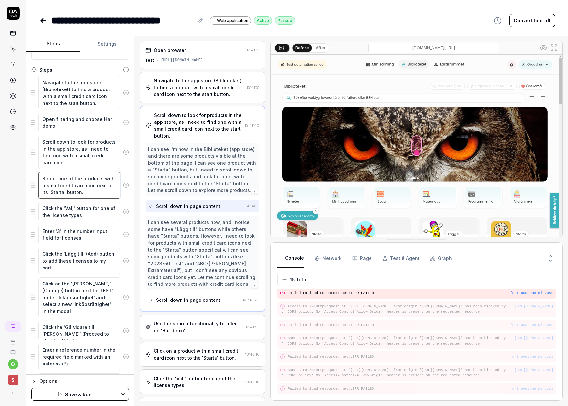
drag, startPoint x: 89, startPoint y: 194, endPoint x: 93, endPoint y: 184, distance: 10.5
click at [93, 184] on textarea "Select one of the products with a small credit card icon next to its 'Starta' b…" at bounding box center [79, 185] width 82 height 26
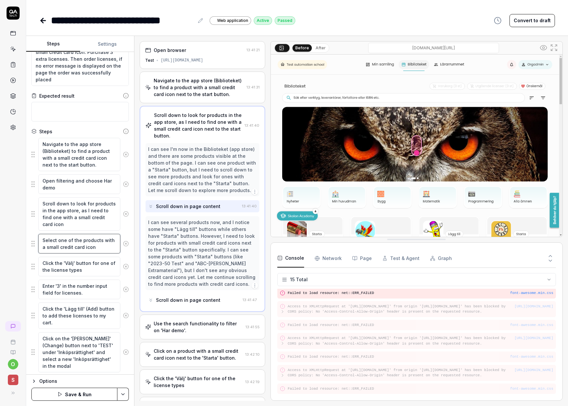
scroll to position [0, 0]
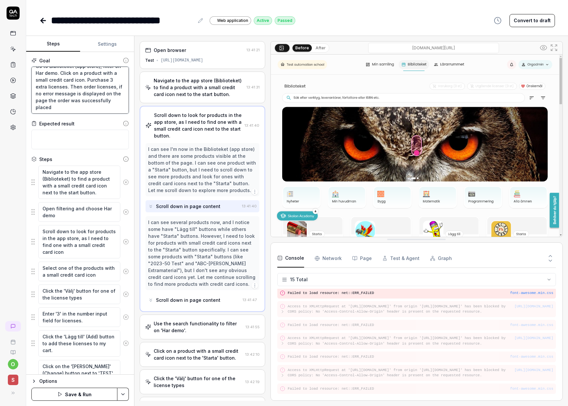
click at [60, 85] on textarea "Go to Biblioteket (app store), filter on Har demo. Click on a product with a sm…" at bounding box center [79, 90] width 97 height 47
click at [91, 86] on textarea "Go to Biblioteket (app store), filter on Har demo. Click on a product with a sm…" at bounding box center [79, 90] width 97 height 47
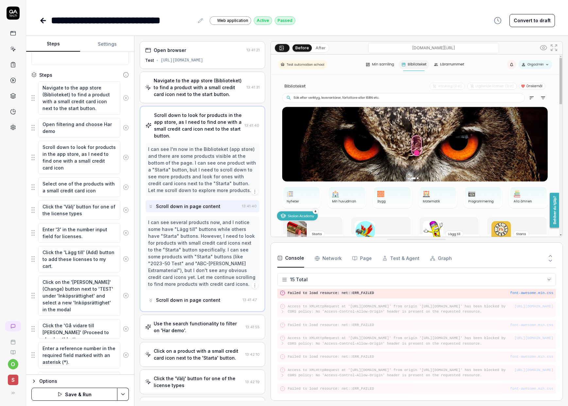
scroll to position [122, 0]
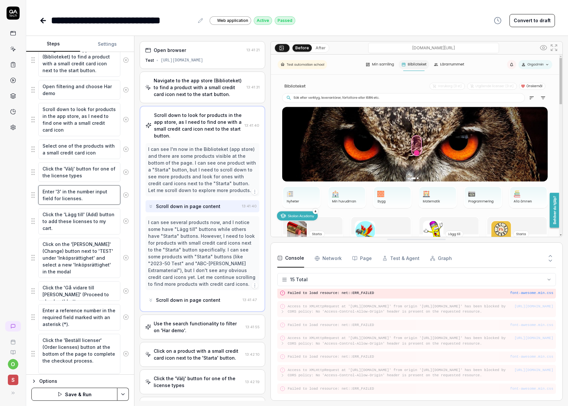
click at [59, 190] on textarea "Enter '3' in the number input field for licenses." at bounding box center [79, 195] width 82 height 20
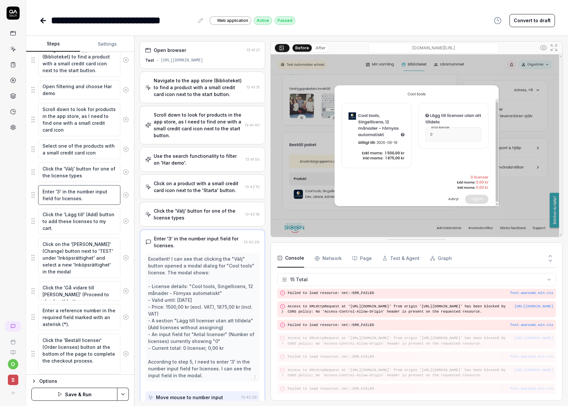
scroll to position [29, 0]
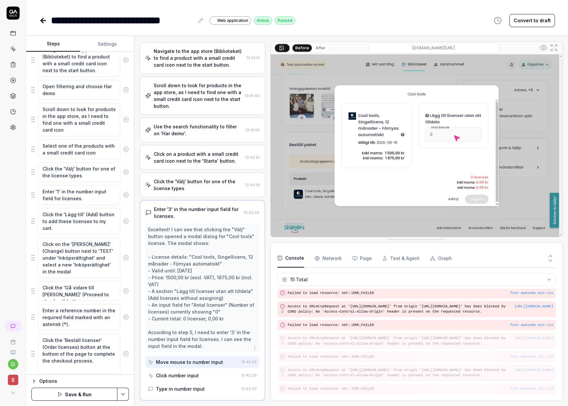
click at [123, 259] on icon at bounding box center [126, 258] width 6 height 6
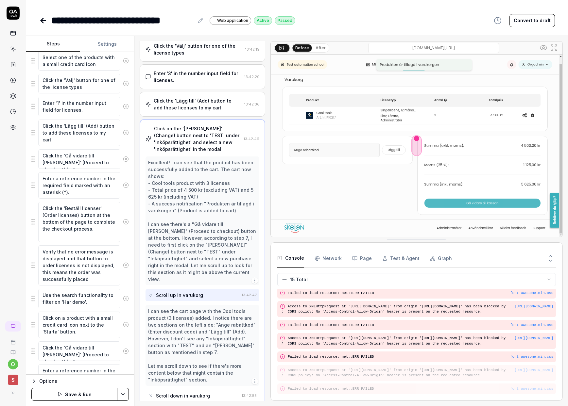
scroll to position [213, 0]
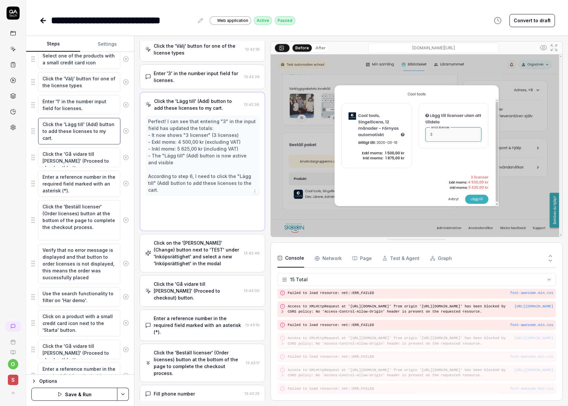
click at [78, 138] on textarea "Click the 'Lägg till' (Add) button to add these licenses to my cart." at bounding box center [79, 131] width 82 height 26
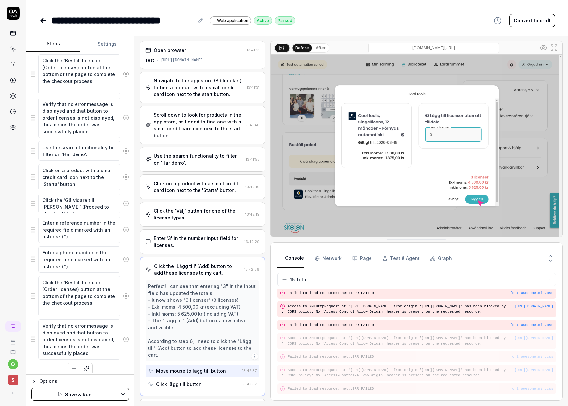
scroll to position [364, 0]
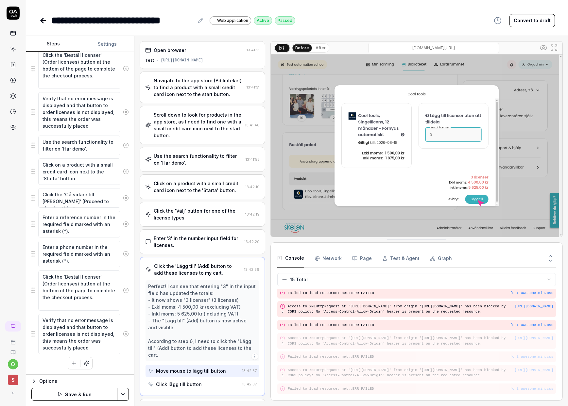
click at [123, 145] on icon at bounding box center [126, 146] width 6 height 6
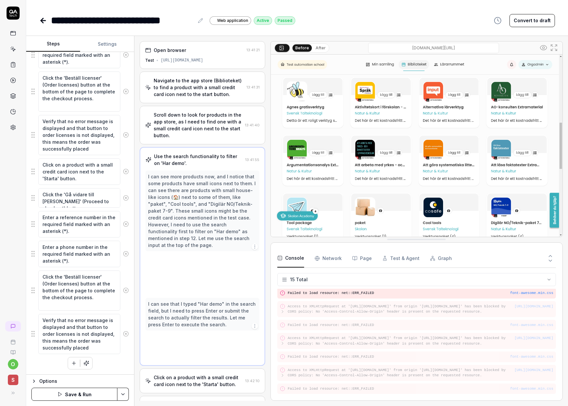
scroll to position [341, 0]
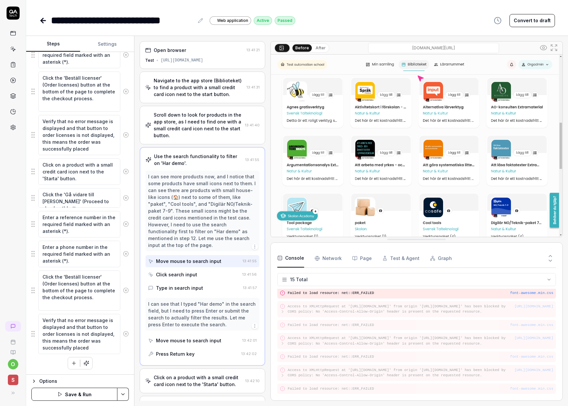
click at [123, 135] on icon at bounding box center [126, 135] width 6 height 6
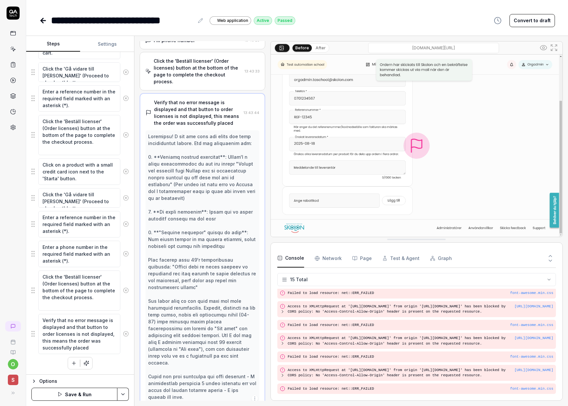
scroll to position [408, 0]
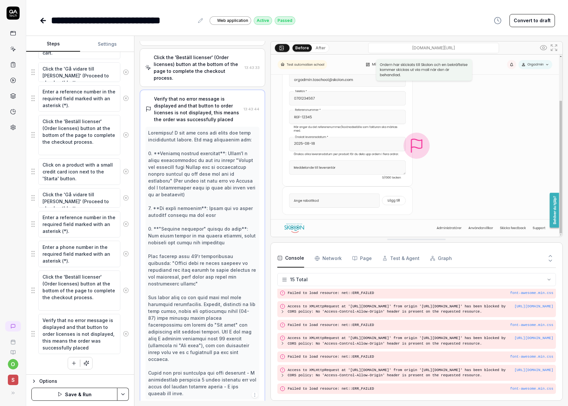
click at [123, 170] on icon at bounding box center [126, 172] width 6 height 6
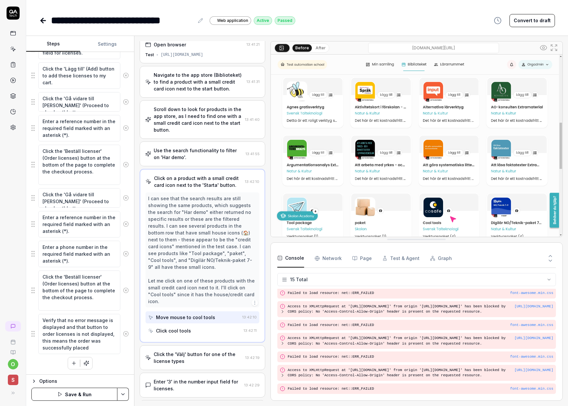
scroll to position [0, 0]
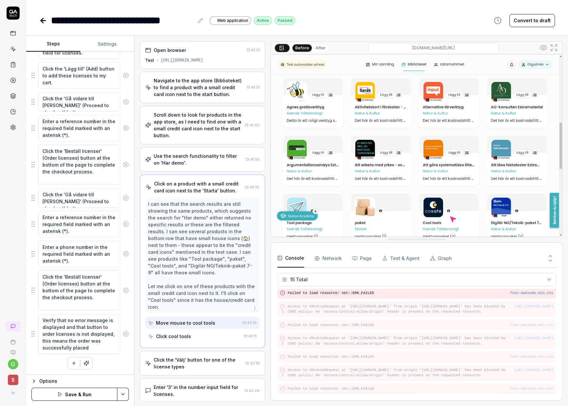
click at [80, 393] on button "Save & Run" at bounding box center [74, 394] width 86 height 13
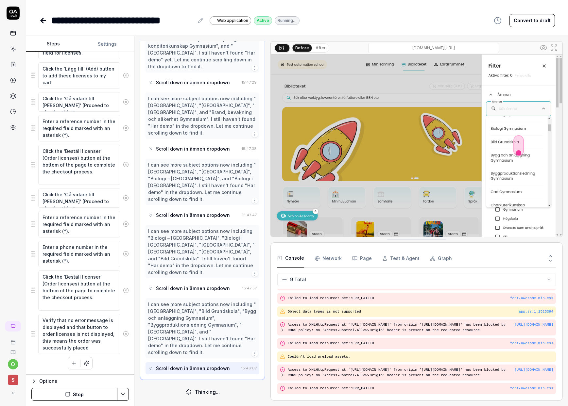
scroll to position [664, 0]
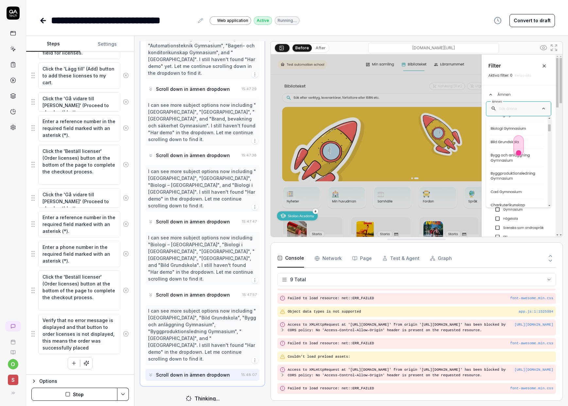
click at [77, 395] on button "Stop" at bounding box center [74, 394] width 86 height 13
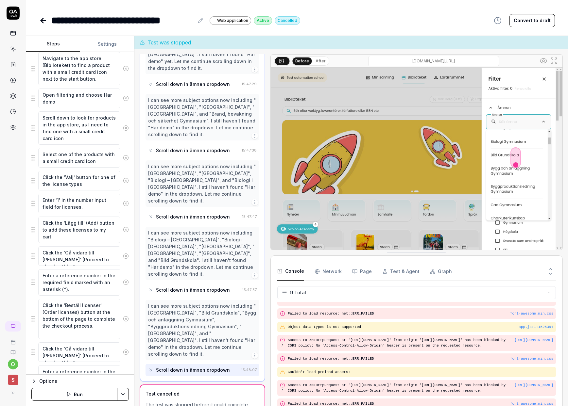
scroll to position [100, 0]
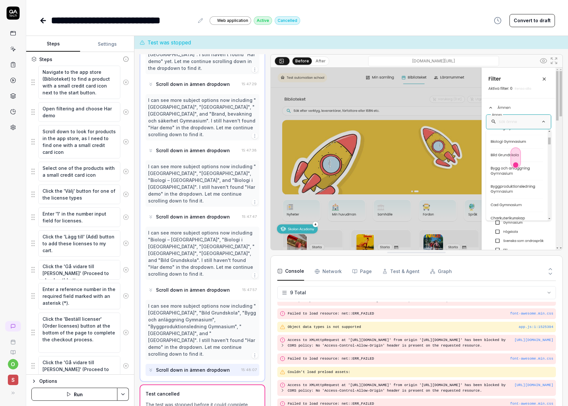
click at [123, 113] on icon at bounding box center [126, 112] width 6 height 6
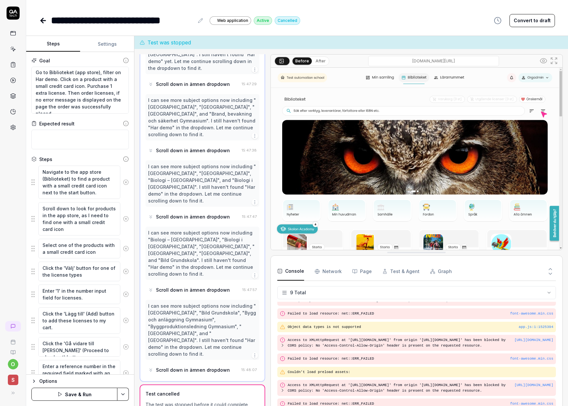
scroll to position [0, 0]
drag, startPoint x: 97, startPoint y: 74, endPoint x: 63, endPoint y: 78, distance: 33.6
click at [63, 78] on textarea "Go to Biblioteket (app store), filter on Har demo. Click on a product with a sm…" at bounding box center [79, 90] width 97 height 47
click at [56, 394] on button "Save & Run" at bounding box center [74, 394] width 86 height 13
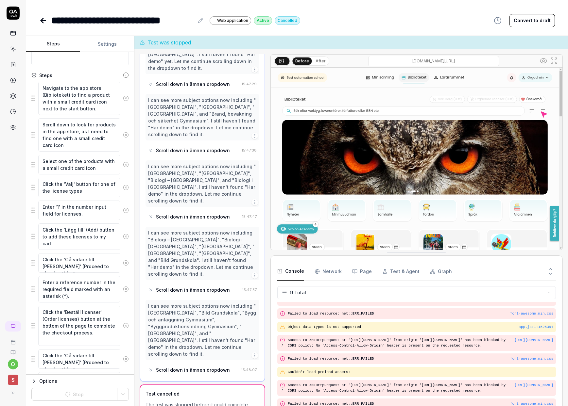
scroll to position [245, 0]
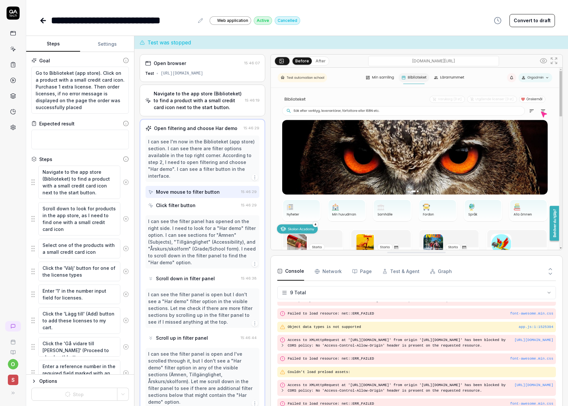
click at [339, 26] on div "**********" at bounding box center [297, 20] width 516 height 15
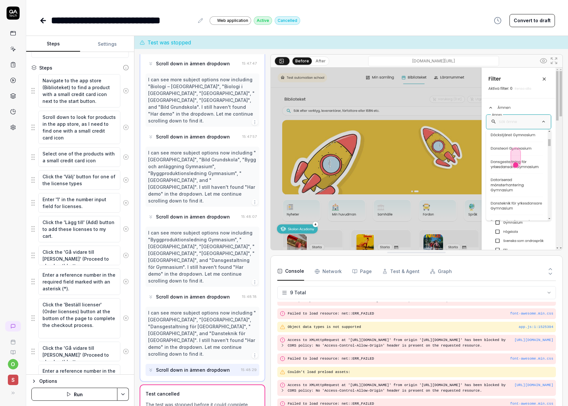
scroll to position [79, 0]
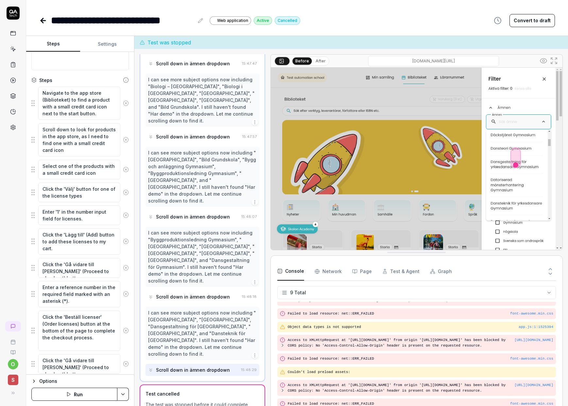
click at [83, 398] on button "Run" at bounding box center [74, 394] width 86 height 13
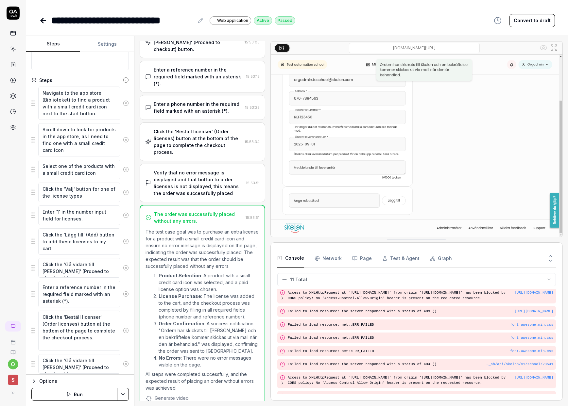
scroll to position [54, 0]
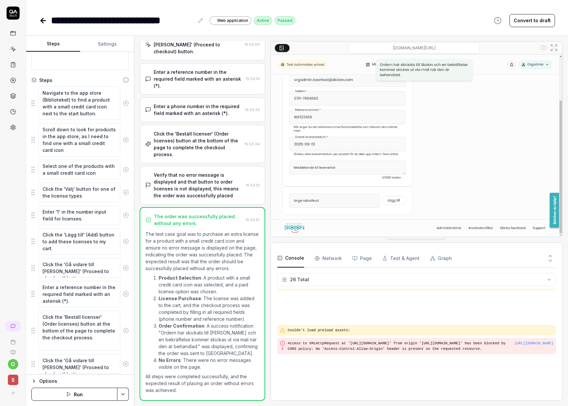
type textarea "*"
